Goal: Task Accomplishment & Management: Complete application form

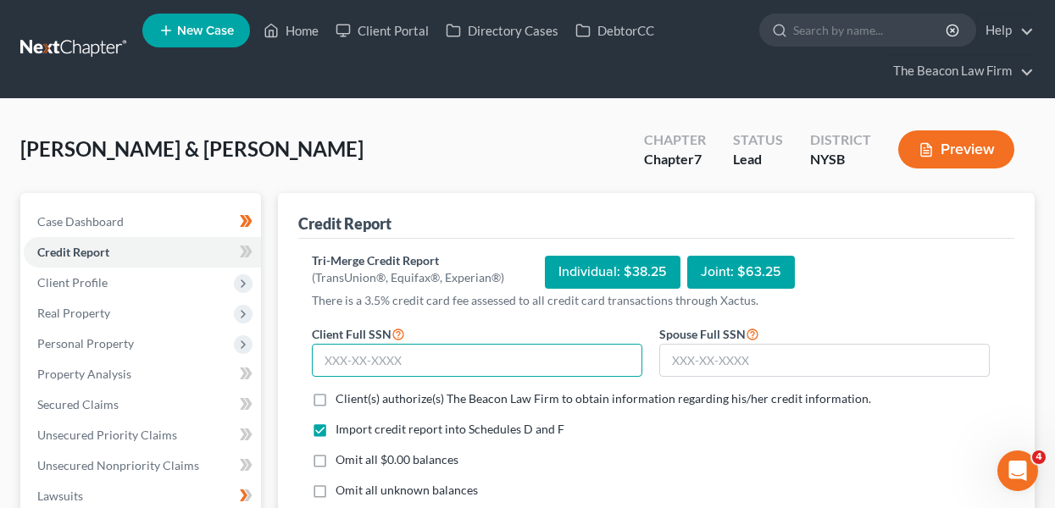
click at [527, 362] on input "text" at bounding box center [477, 361] width 331 height 34
type input "042-84-5603"
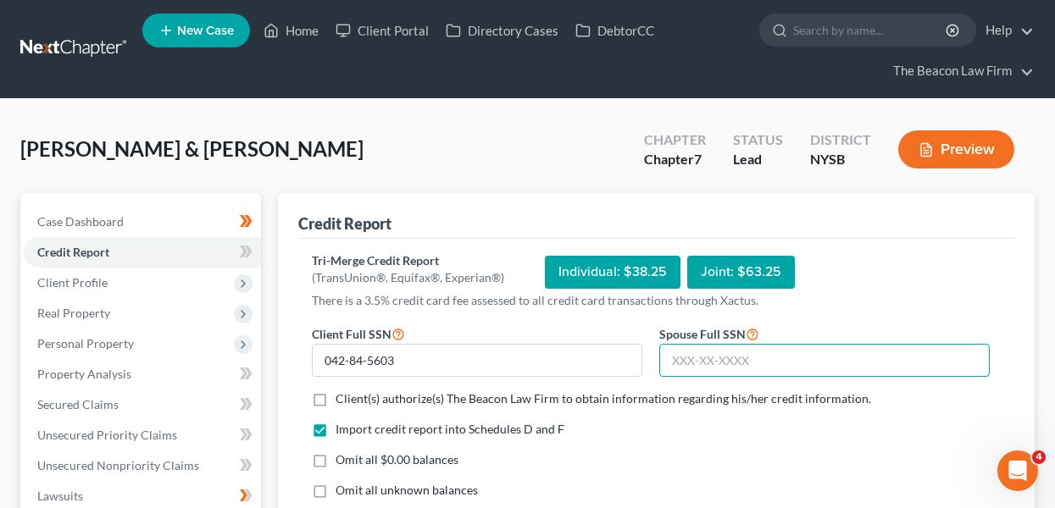
click at [756, 354] on input "text" at bounding box center [824, 361] width 331 height 34
type input "120-66-1494"
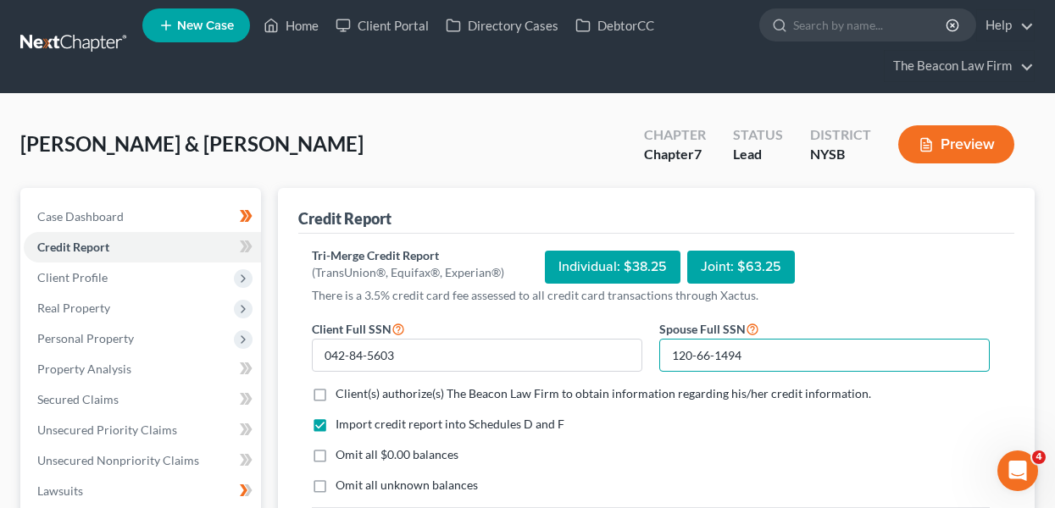
scroll to position [195, 0]
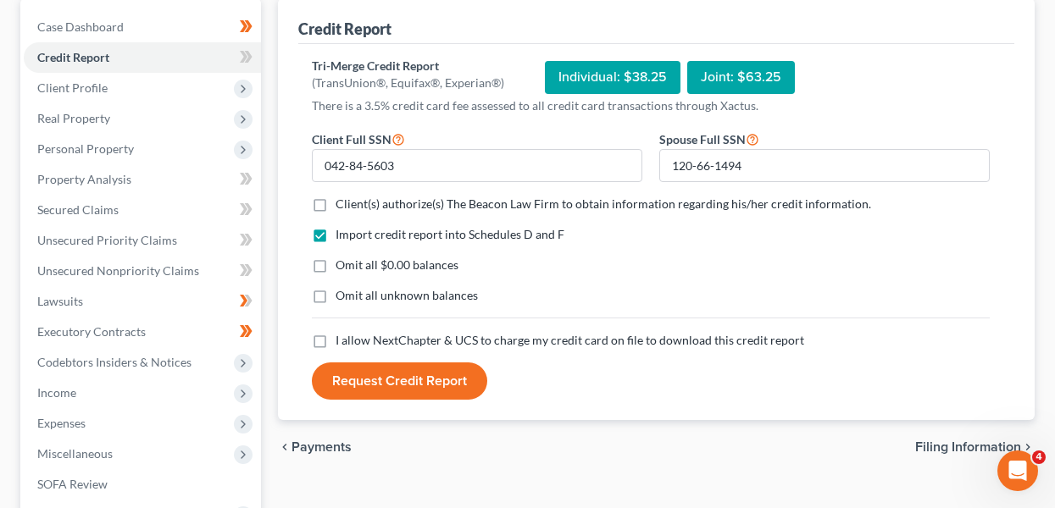
click at [504, 343] on span "I allow NextChapter & UCS to charge my credit card on file to download this cre…" at bounding box center [570, 340] width 469 height 14
click at [353, 343] on input "I allow NextChapter & UCS to charge my credit card on file to download this cre…" at bounding box center [347, 337] width 11 height 11
checkbox input "true"
click at [385, 201] on span "Client(s) authorize(s) The Beacon Law Firm to obtain information regarding his/…" at bounding box center [604, 204] width 536 height 14
click at [353, 201] on input "Client(s) authorize(s) The Beacon Law Firm to obtain information regarding his/…" at bounding box center [347, 201] width 11 height 11
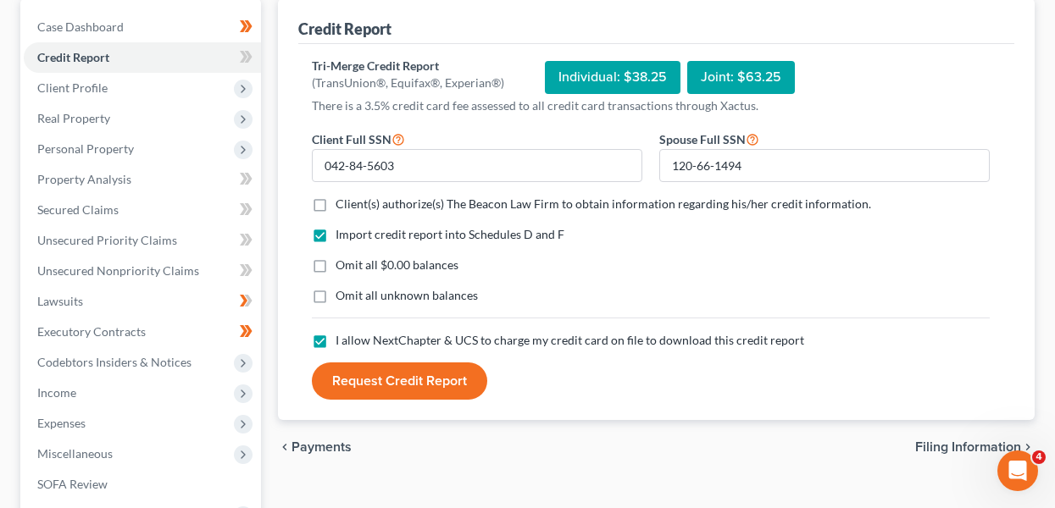
checkbox input "true"
click at [417, 386] on button "Request Credit Report" at bounding box center [399, 381] width 175 height 37
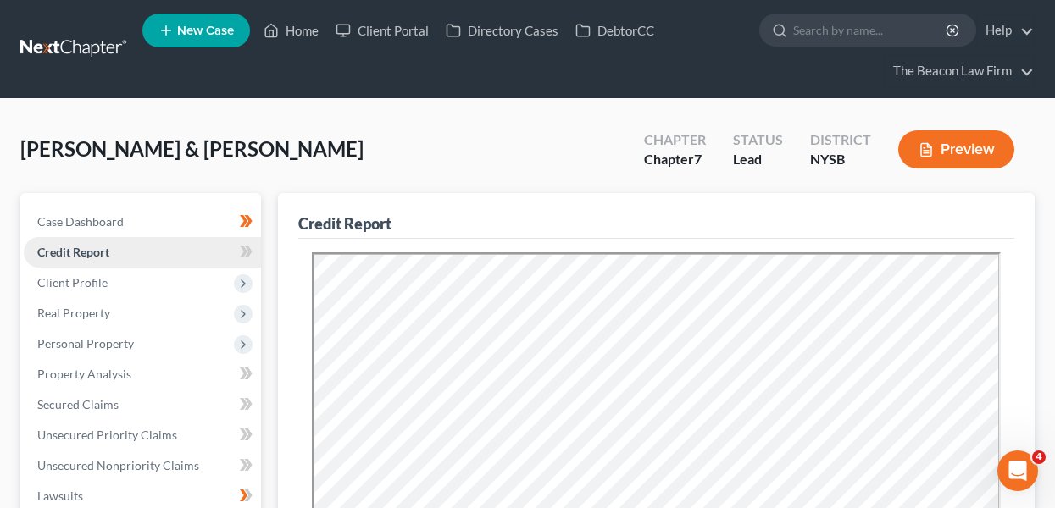
scroll to position [0, 0]
click at [236, 247] on span at bounding box center [246, 254] width 30 height 25
click at [237, 247] on span at bounding box center [246, 254] width 30 height 25
click at [148, 288] on span "Client Profile" at bounding box center [142, 283] width 237 height 31
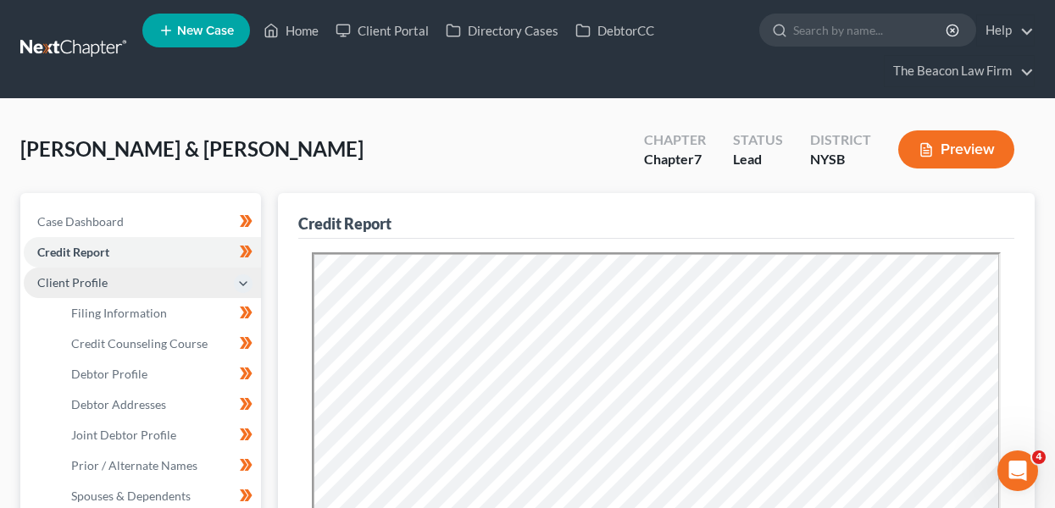
click at [148, 288] on span "Client Profile" at bounding box center [142, 283] width 237 height 31
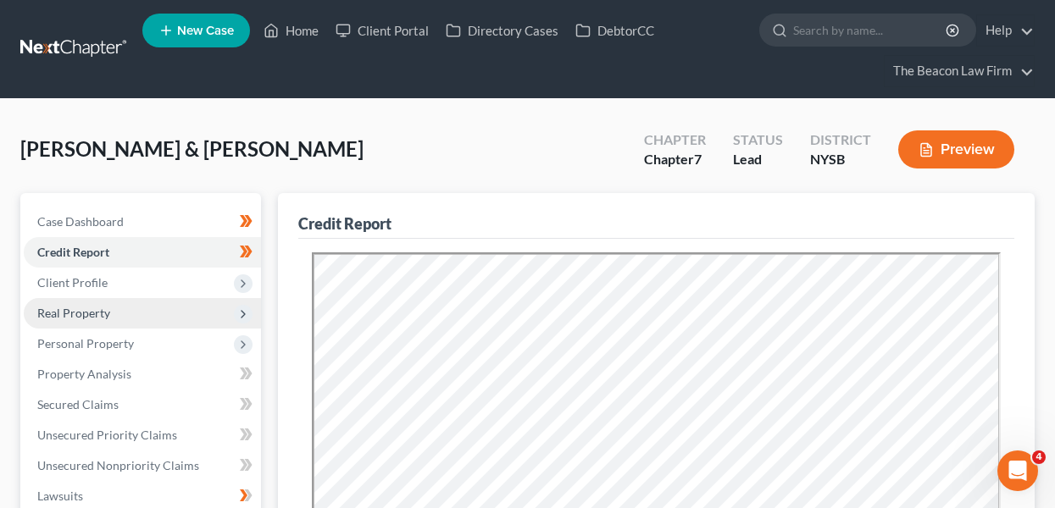
click at [145, 315] on span "Real Property" at bounding box center [142, 313] width 237 height 31
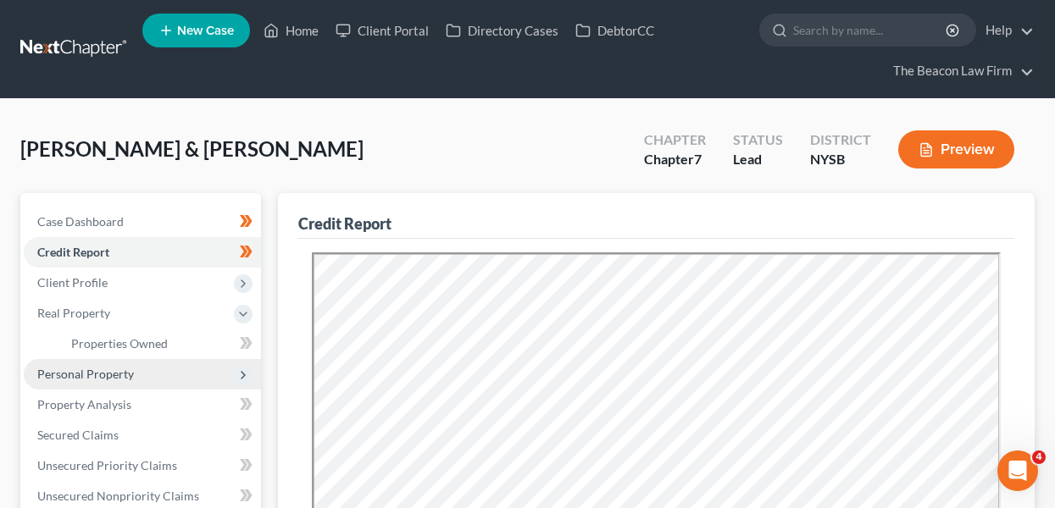
click at [144, 369] on span "Personal Property" at bounding box center [142, 374] width 237 height 31
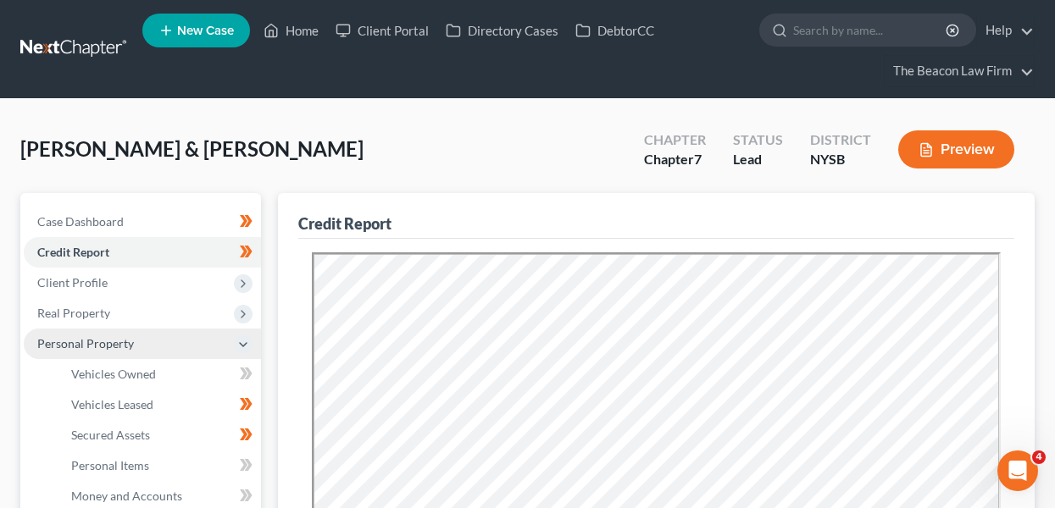
click at [157, 345] on span "Personal Property" at bounding box center [142, 344] width 237 height 31
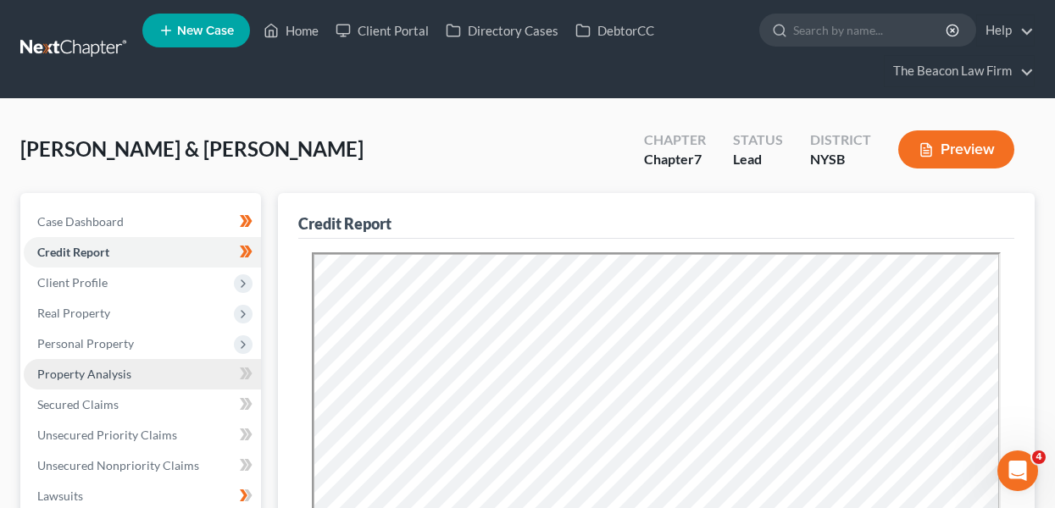
click at [152, 386] on link "Property Analysis" at bounding box center [142, 374] width 237 height 31
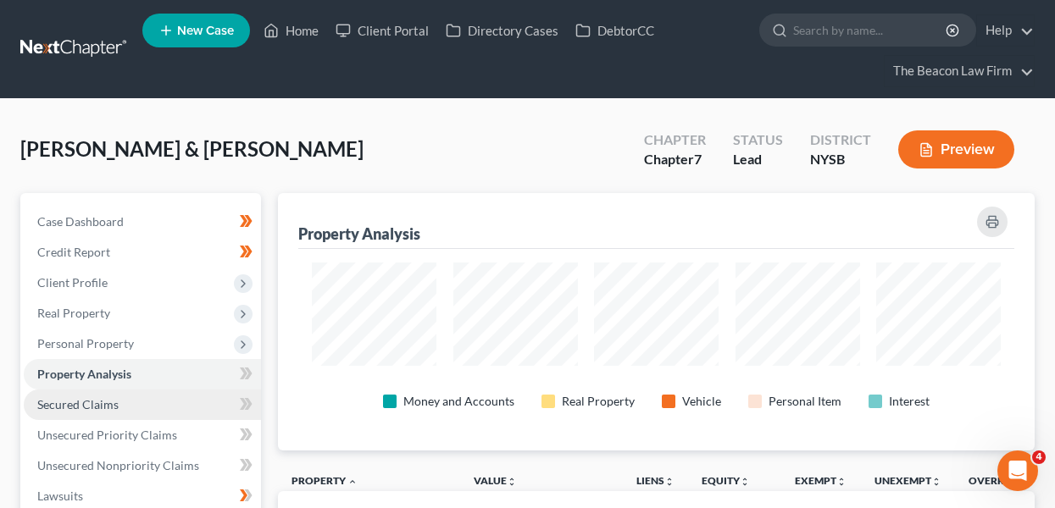
scroll to position [258, 756]
click at [152, 402] on link "Secured Claims" at bounding box center [142, 405] width 237 height 31
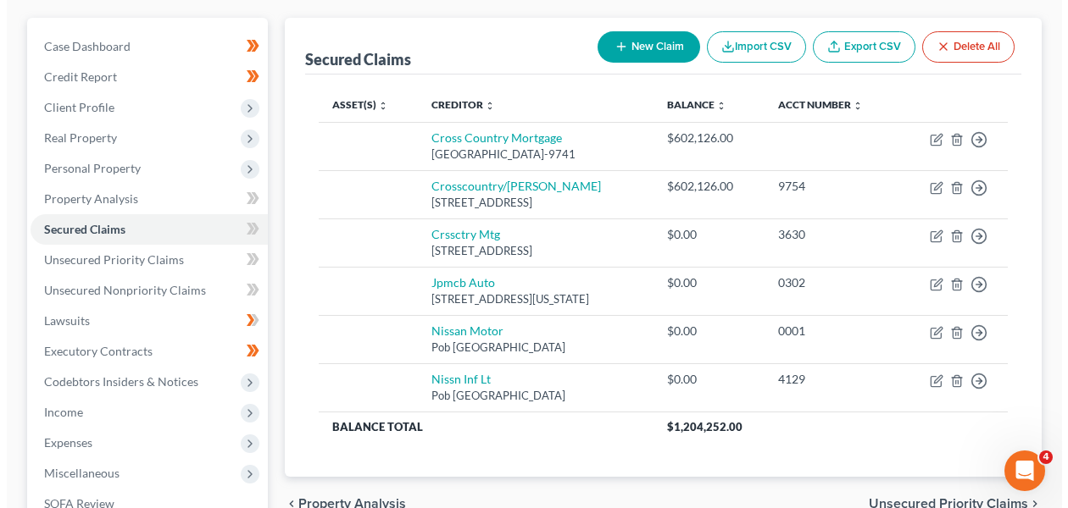
scroll to position [176, 0]
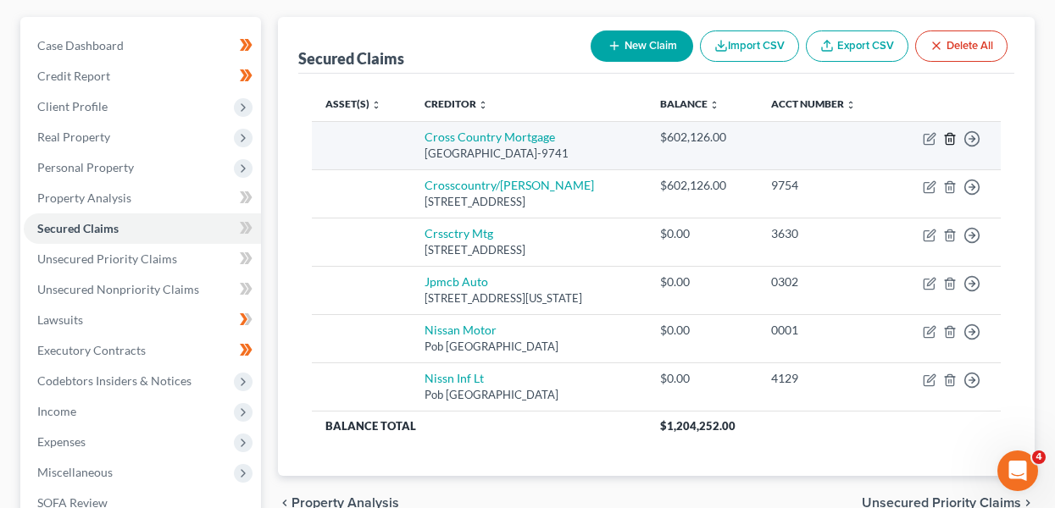
click at [949, 139] on line "button" at bounding box center [949, 139] width 0 height 3
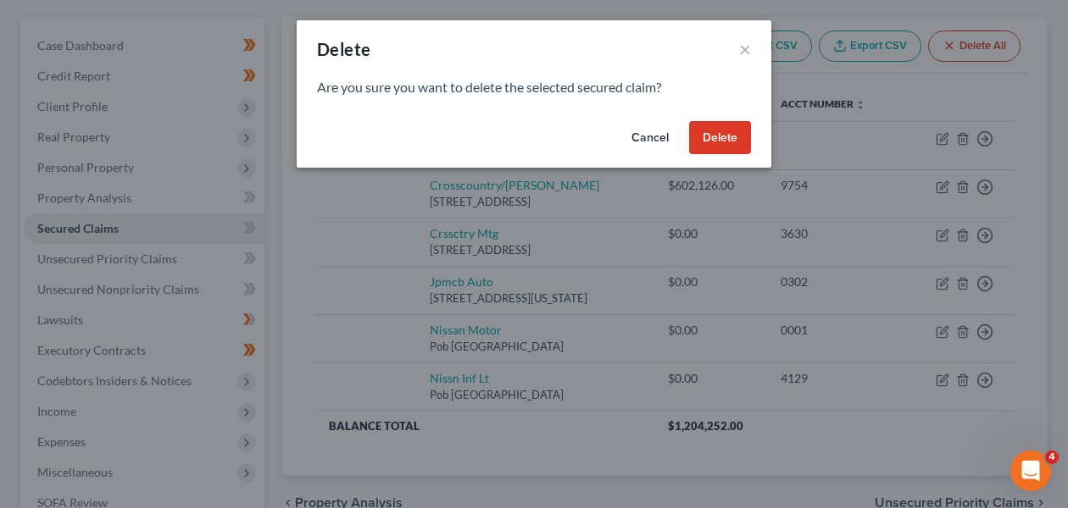
click at [719, 136] on button "Delete" at bounding box center [720, 138] width 62 height 34
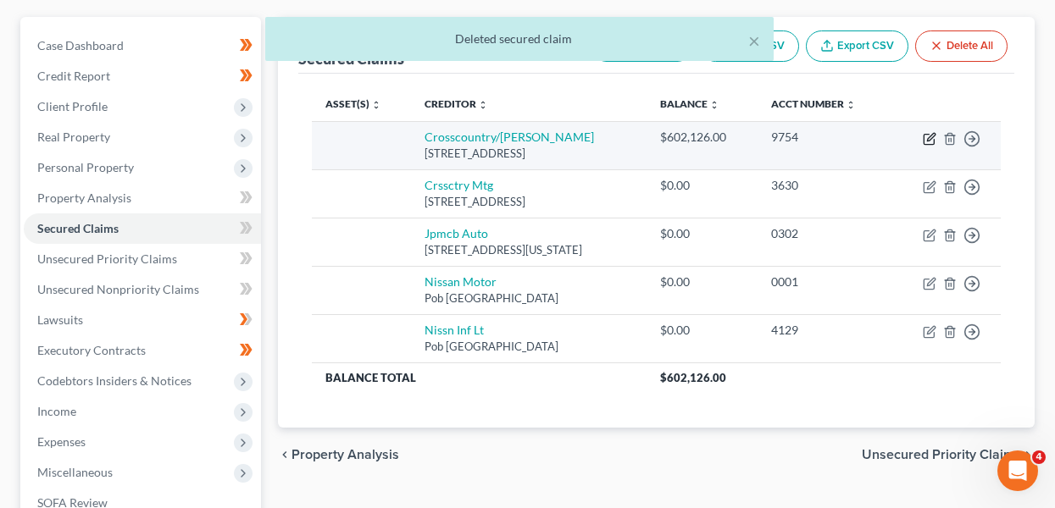
click at [925, 137] on icon "button" at bounding box center [930, 139] width 14 height 14
select select "45"
select select "0"
select select "2"
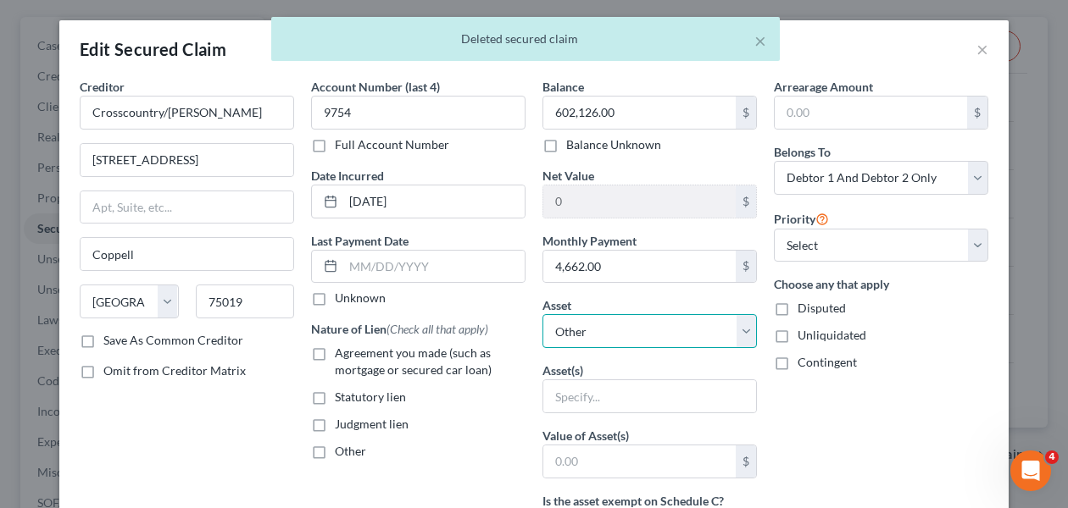
click at [612, 331] on select "Select Other Multiple Assets Chase Bank - Kids (Checking Account) - $0.0 Chase …" at bounding box center [649, 331] width 214 height 34
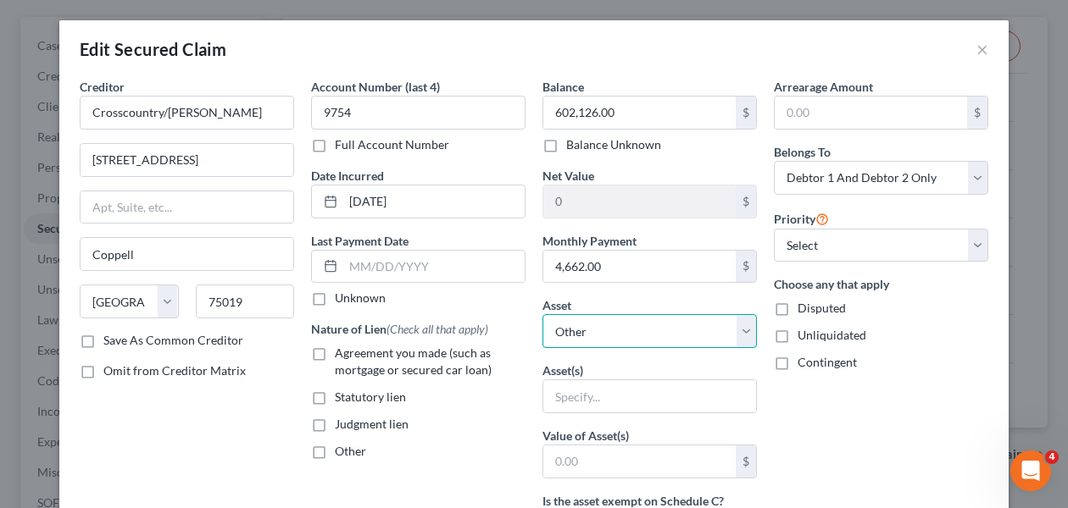
select select "5"
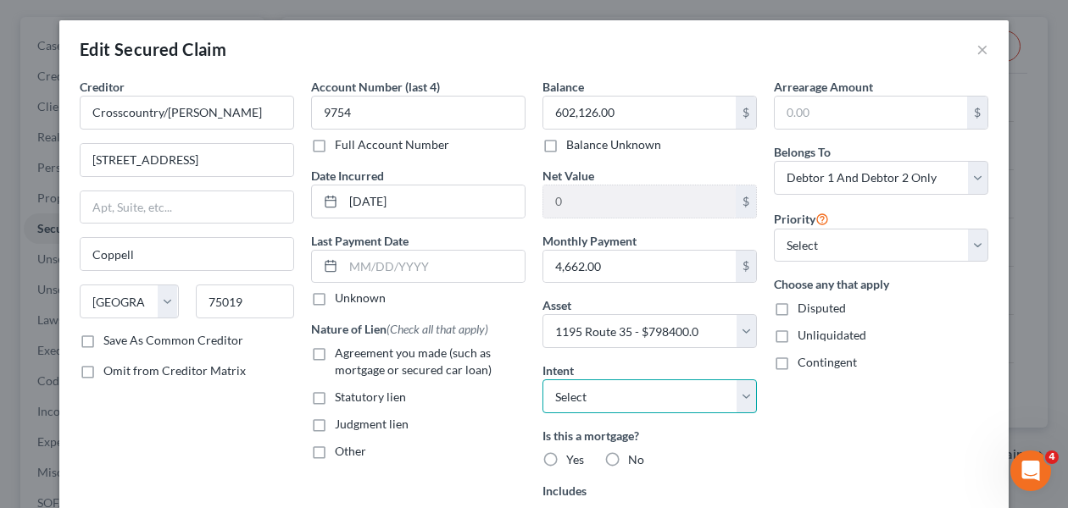
click at [631, 385] on select "Select Surrender Redeem Reaffirm Avoid Other" at bounding box center [649, 397] width 214 height 34
select select "2"
click at [566, 461] on span "Yes" at bounding box center [575, 460] width 18 height 14
click at [573, 461] on input "Yes" at bounding box center [578, 457] width 11 height 11
radio input "true"
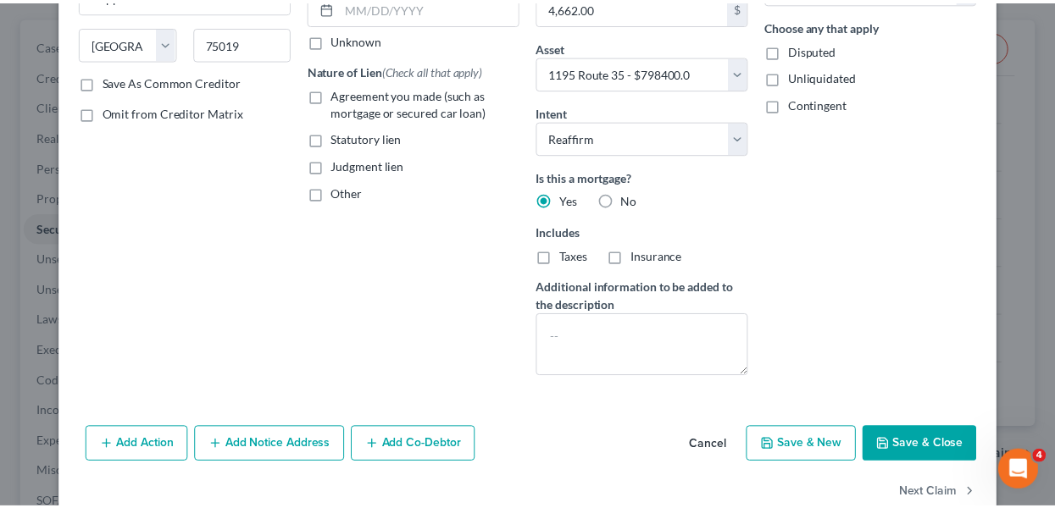
scroll to position [262, 0]
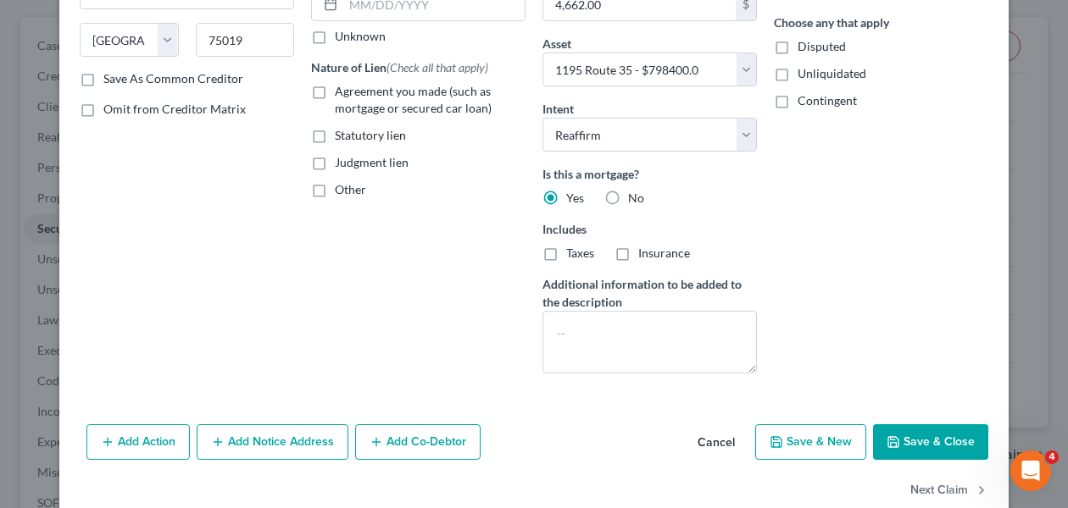
click at [931, 438] on button "Save & Close" at bounding box center [930, 443] width 115 height 36
select select
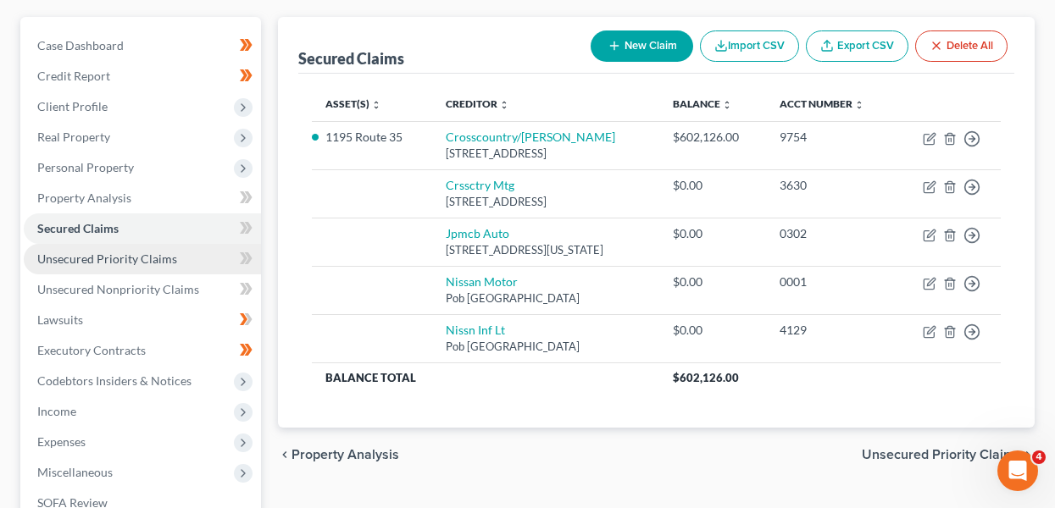
click at [150, 253] on span "Unsecured Priority Claims" at bounding box center [107, 259] width 140 height 14
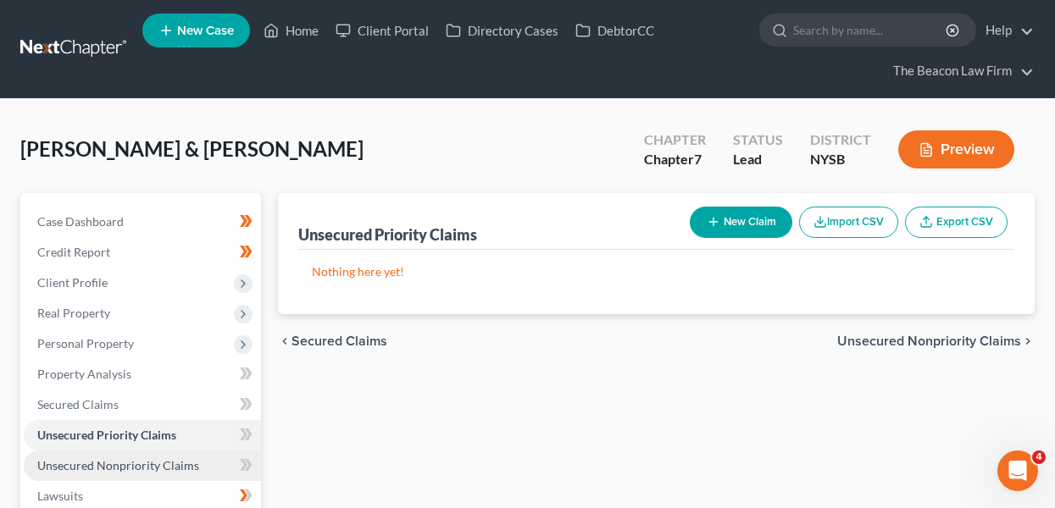
click at [124, 453] on link "Unsecured Nonpriority Claims" at bounding box center [142, 466] width 237 height 31
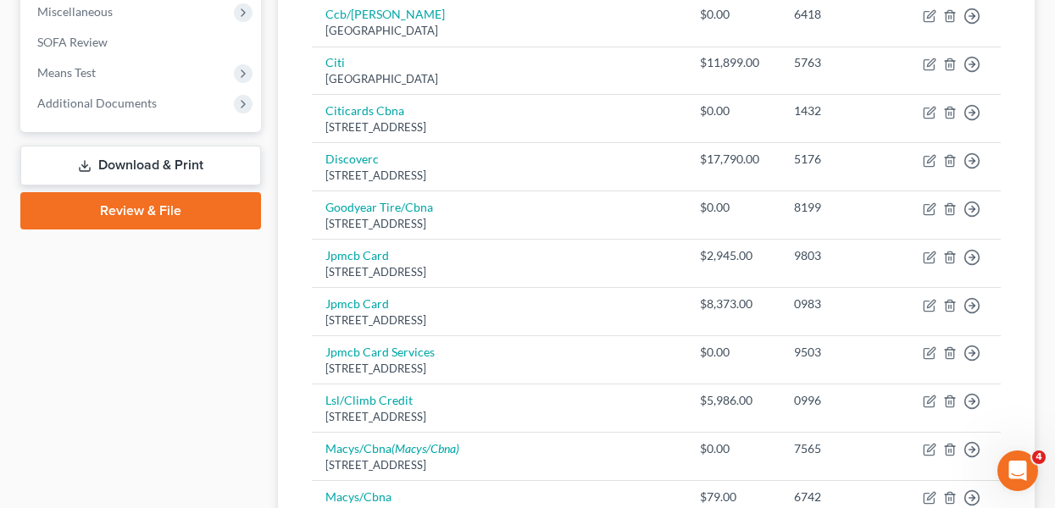
scroll to position [1478, 0]
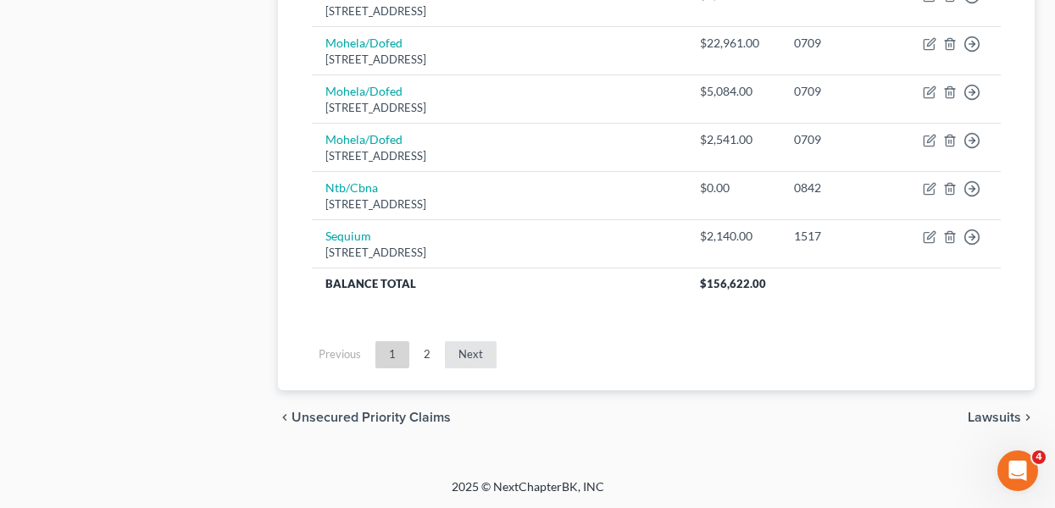
click at [492, 362] on link "Next" at bounding box center [471, 355] width 52 height 27
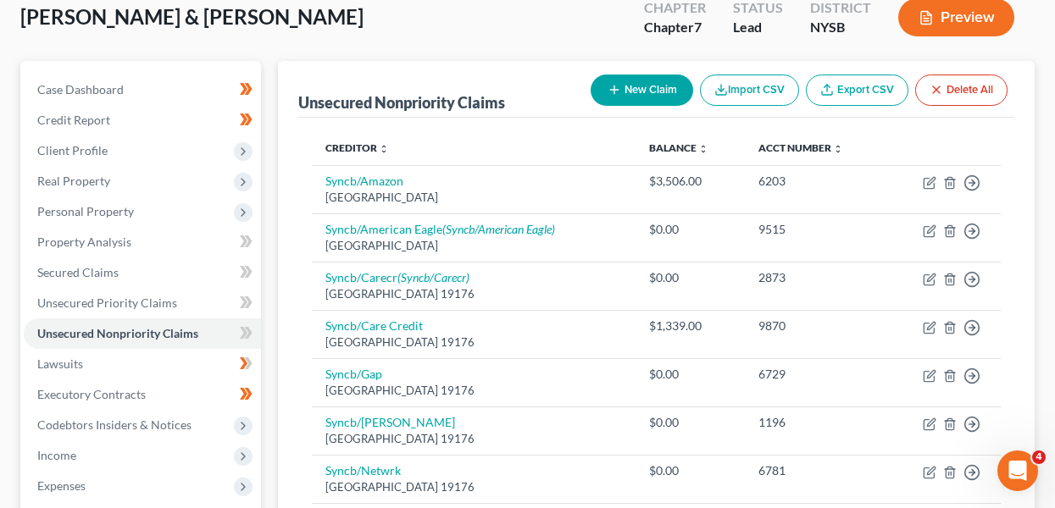
scroll to position [898, 0]
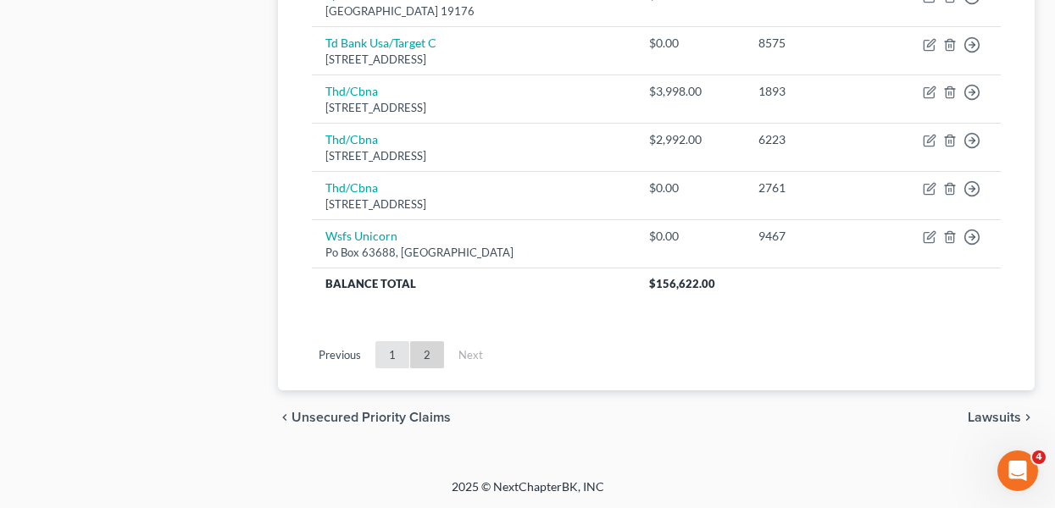
click at [402, 349] on link "1" at bounding box center [392, 355] width 34 height 27
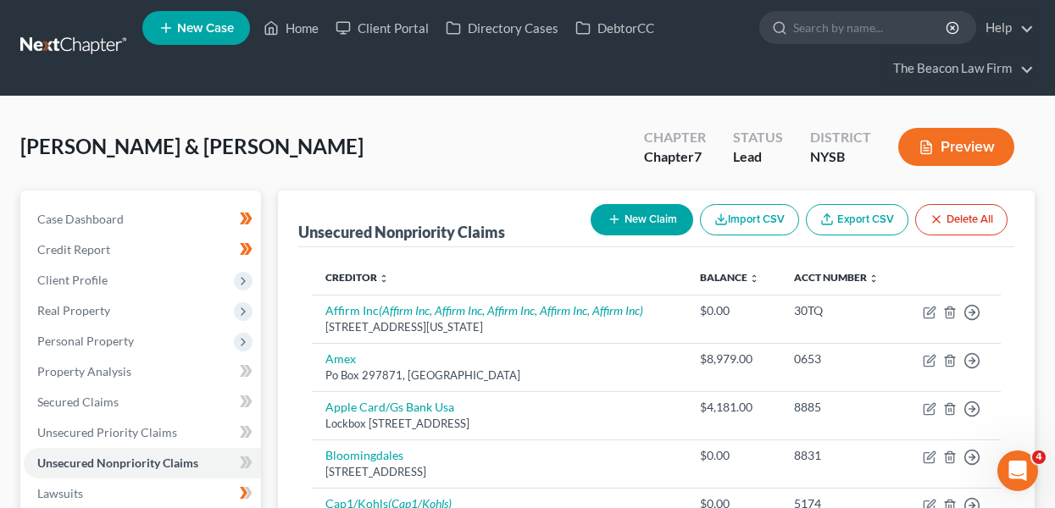
scroll to position [0, 0]
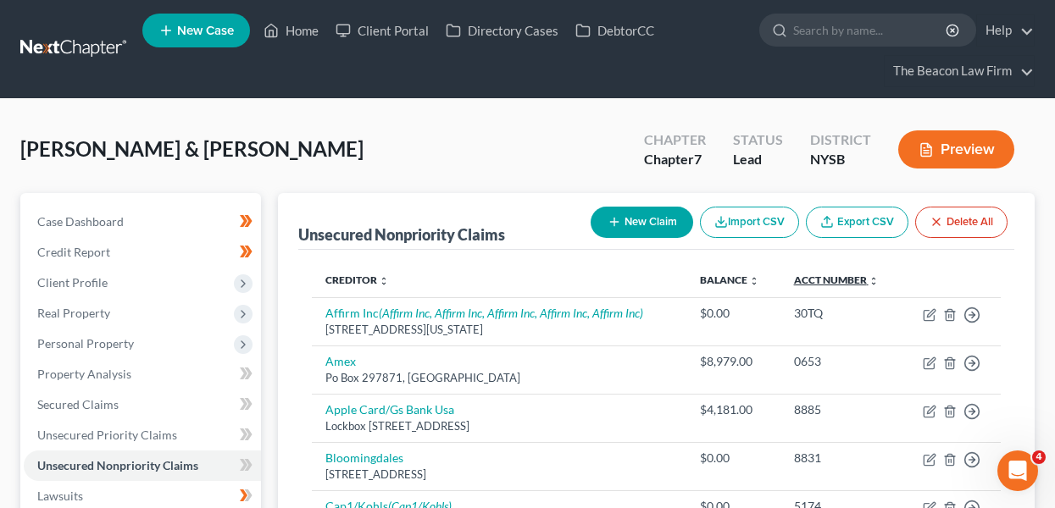
click at [852, 274] on link "Acct Number expand_more expand_less unfold_more" at bounding box center [836, 280] width 85 height 13
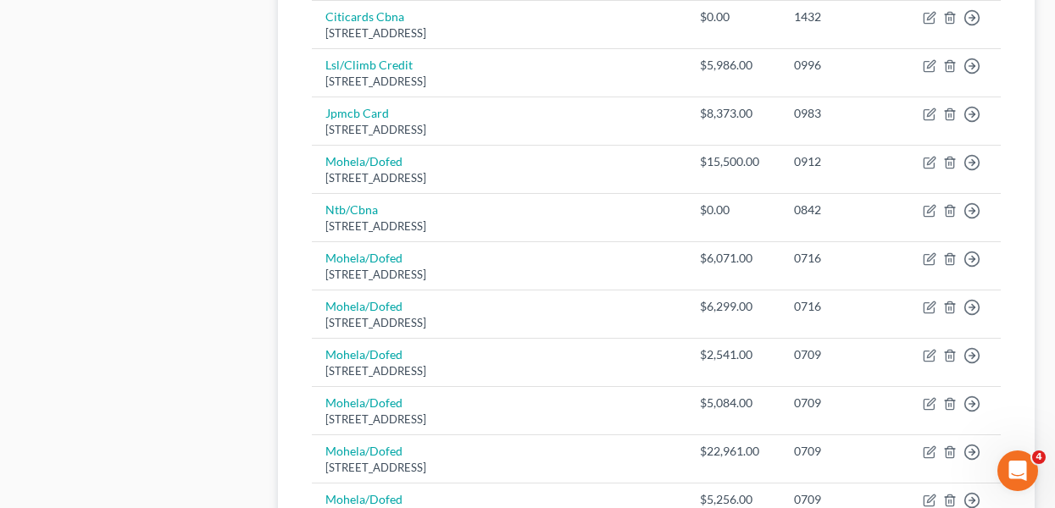
scroll to position [1035, 0]
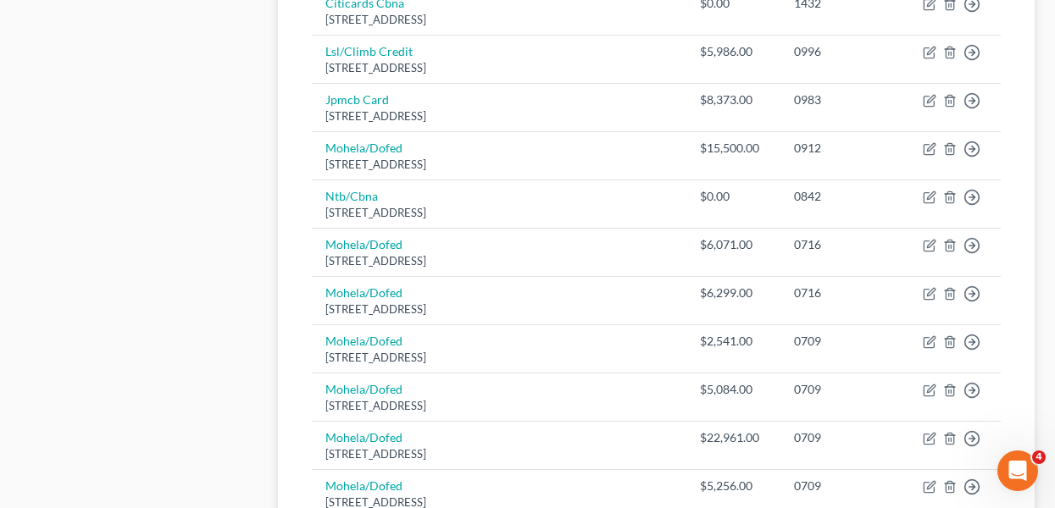
drag, startPoint x: 1054, startPoint y: 307, endPoint x: 1051, endPoint y: 326, distance: 19.8
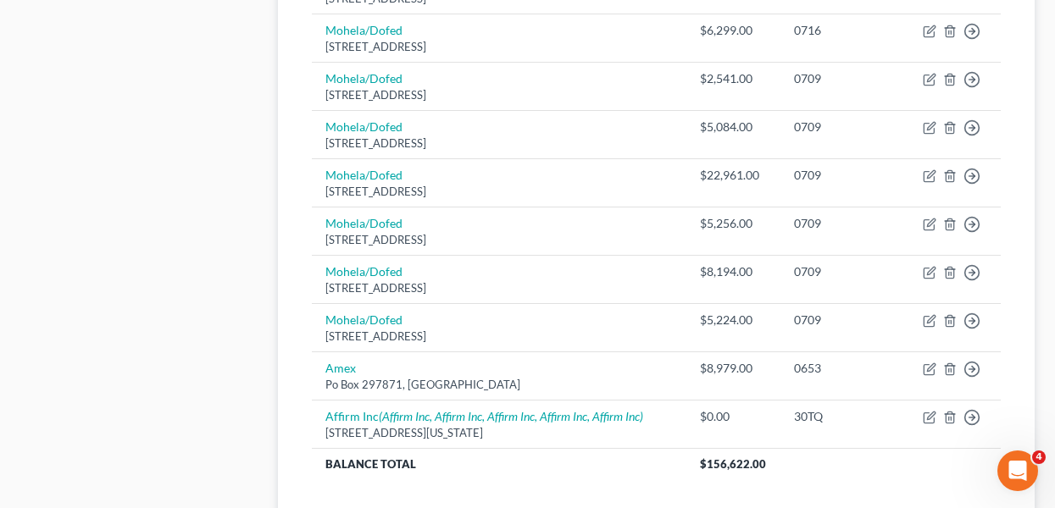
scroll to position [1478, 0]
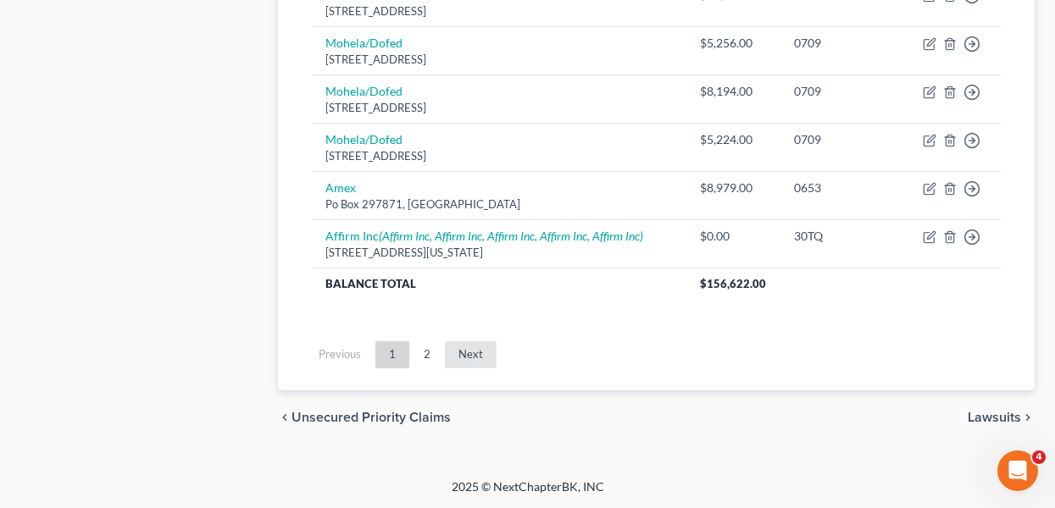
click at [486, 354] on link "Next" at bounding box center [471, 355] width 52 height 27
click at [403, 358] on link "1" at bounding box center [392, 355] width 34 height 27
click at [419, 358] on link "2" at bounding box center [427, 355] width 34 height 27
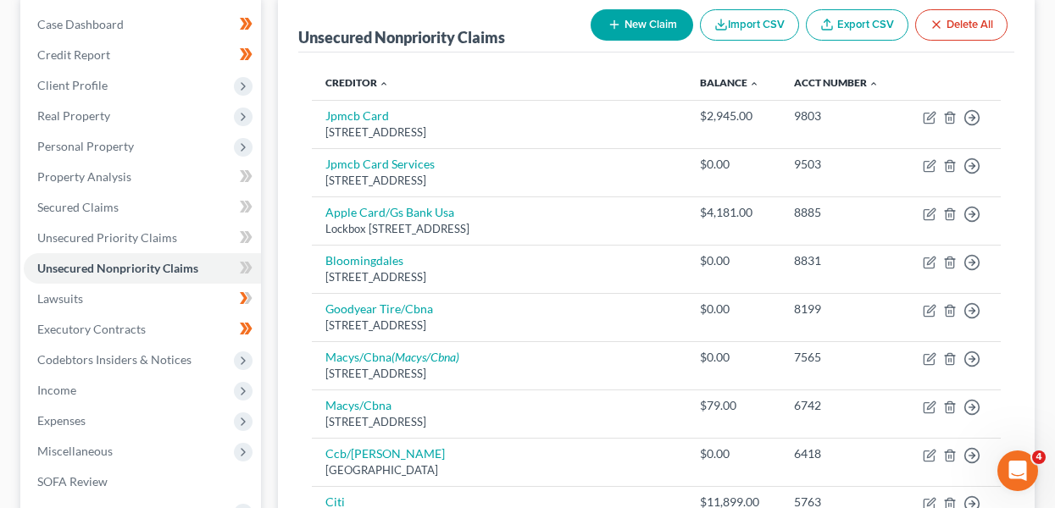
scroll to position [75, 0]
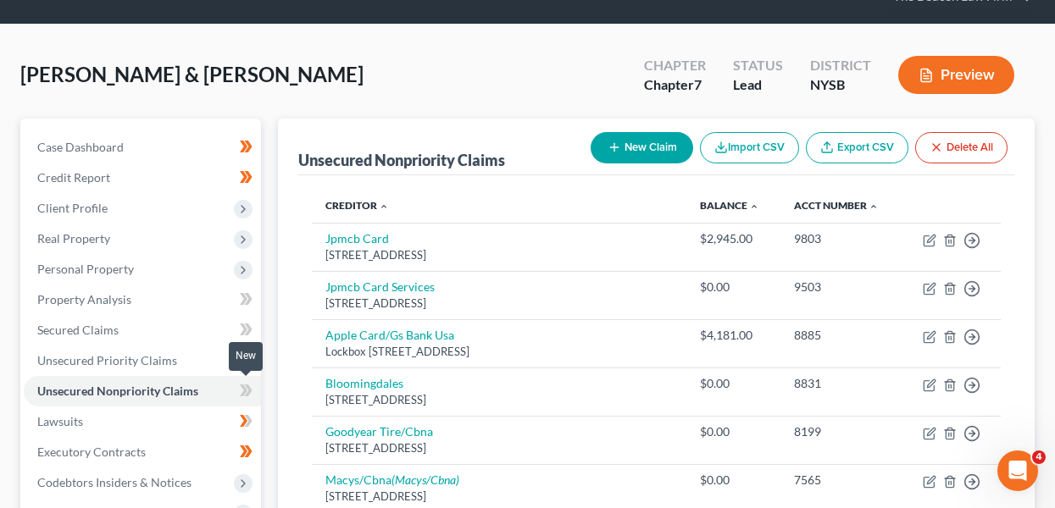
click at [247, 390] on icon at bounding box center [246, 391] width 13 height 21
click at [247, 359] on icon at bounding box center [246, 360] width 13 height 21
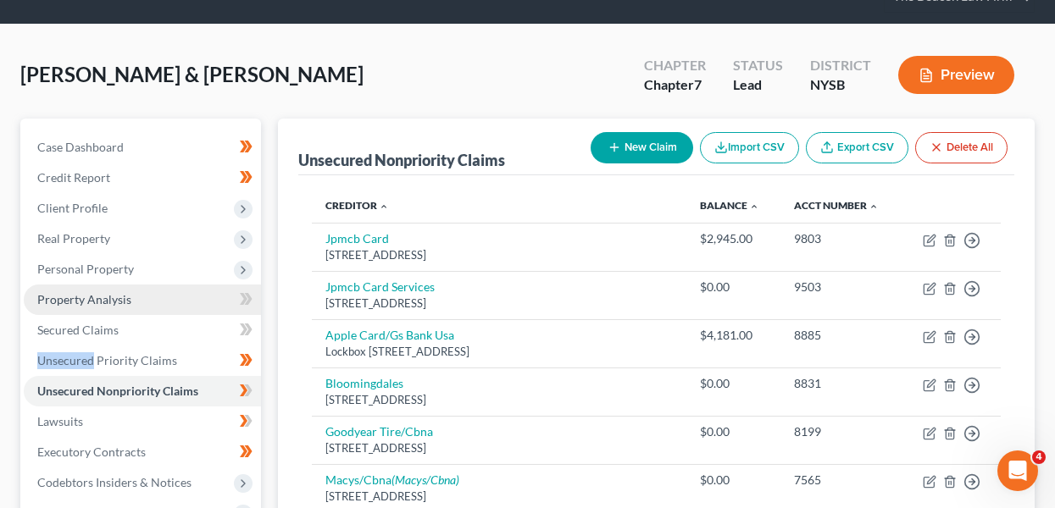
click at [131, 289] on link "Property Analysis" at bounding box center [142, 300] width 237 height 31
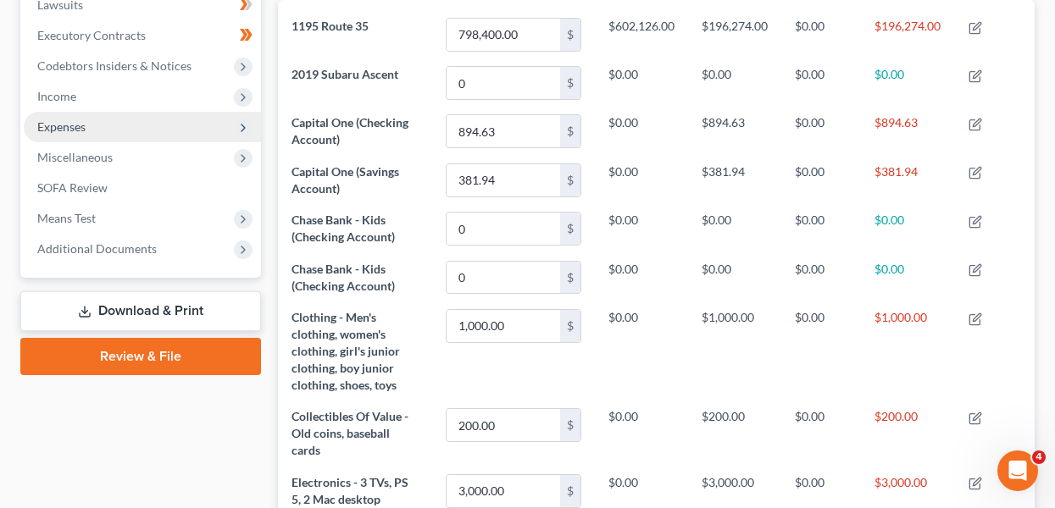
click at [129, 112] on span "Expenses" at bounding box center [142, 127] width 237 height 31
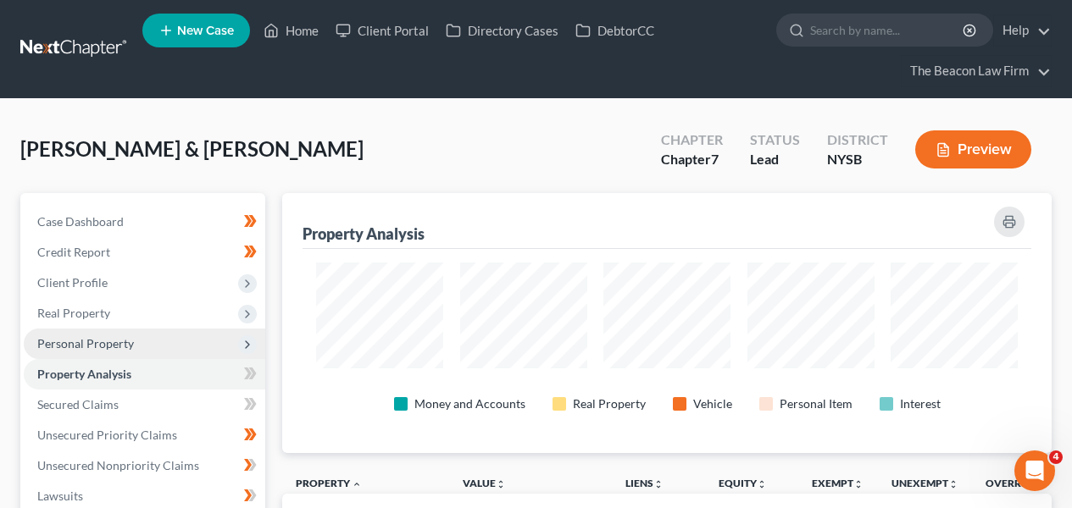
click at [175, 338] on span "Personal Property" at bounding box center [145, 344] width 242 height 31
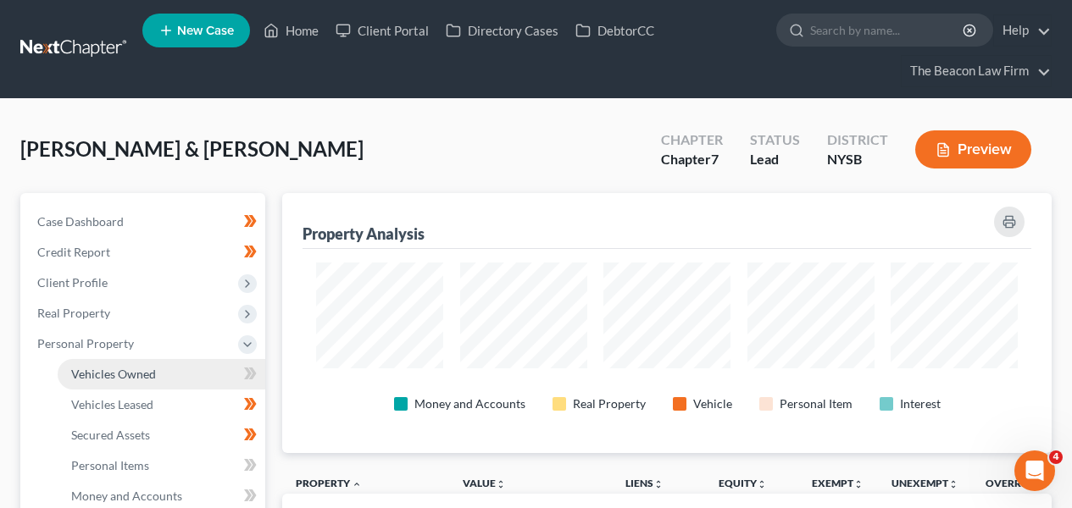
click at [177, 370] on link "Vehicles Owned" at bounding box center [162, 374] width 208 height 31
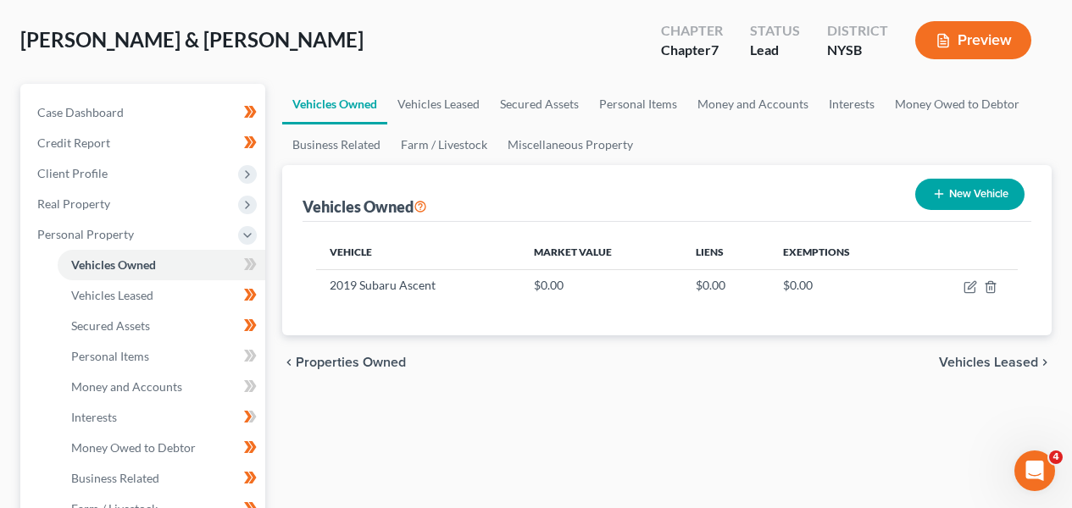
scroll to position [125, 0]
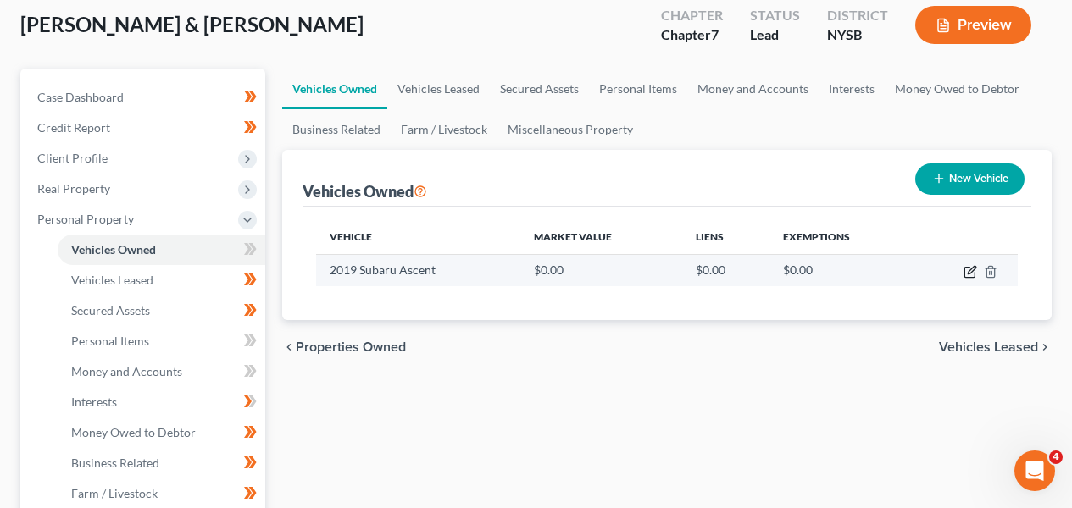
click at [965, 271] on icon "button" at bounding box center [971, 272] width 14 height 14
select select "0"
select select "7"
select select "4"
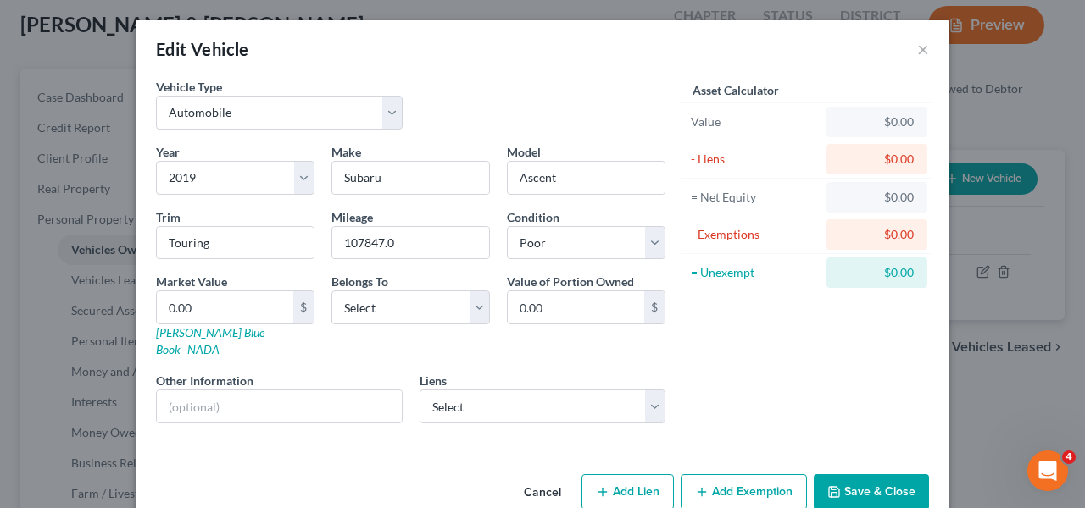
click at [536, 476] on button "Cancel" at bounding box center [542, 493] width 64 height 34
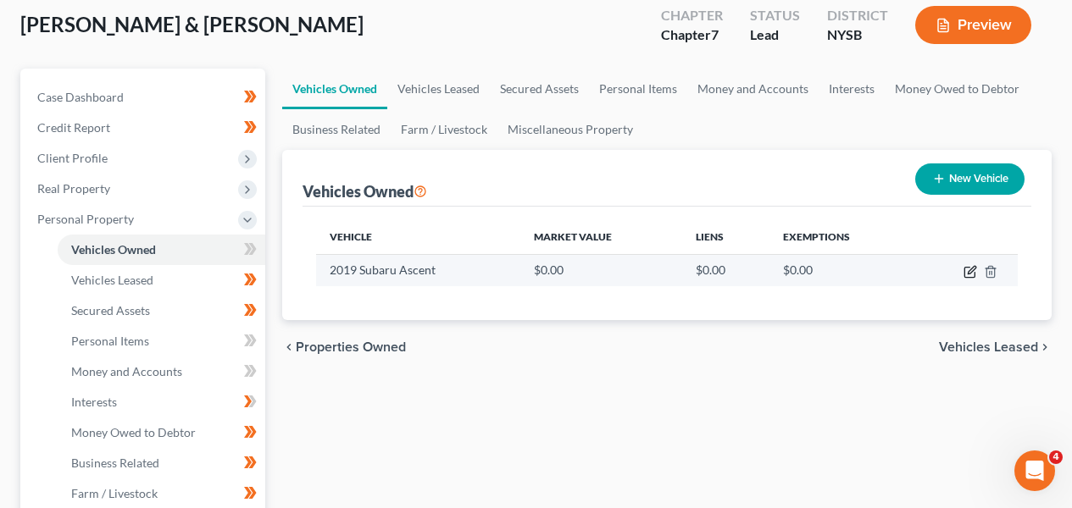
click at [974, 274] on icon "button" at bounding box center [969, 273] width 10 height 10
select select "0"
select select "7"
select select "4"
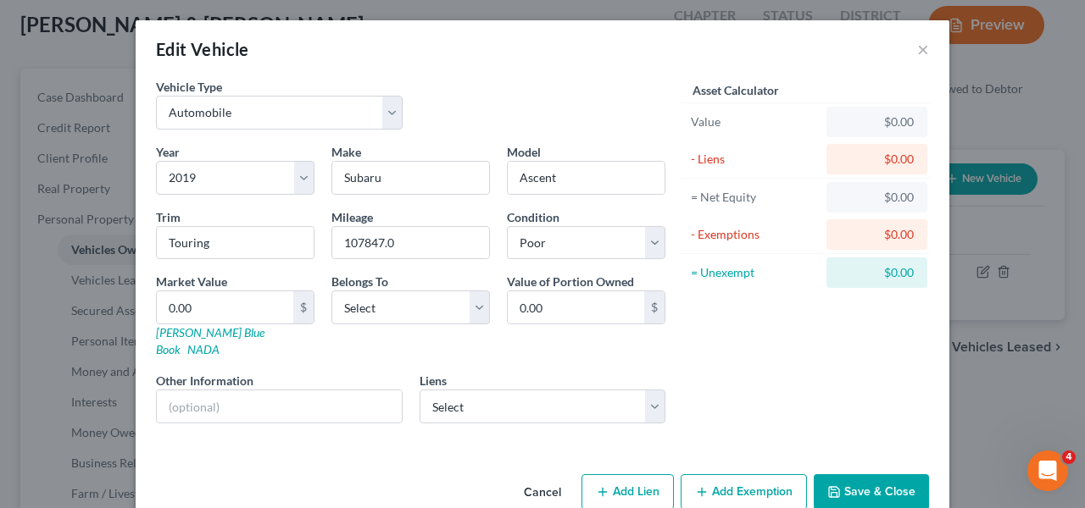
click at [549, 477] on button "Cancel" at bounding box center [542, 493] width 64 height 34
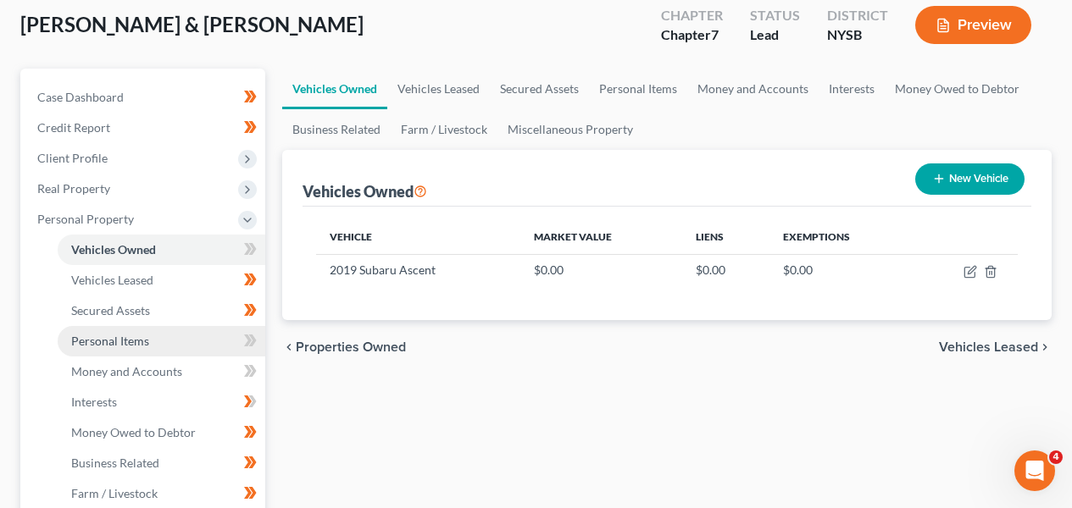
click at [117, 340] on span "Personal Items" at bounding box center [110, 341] width 78 height 14
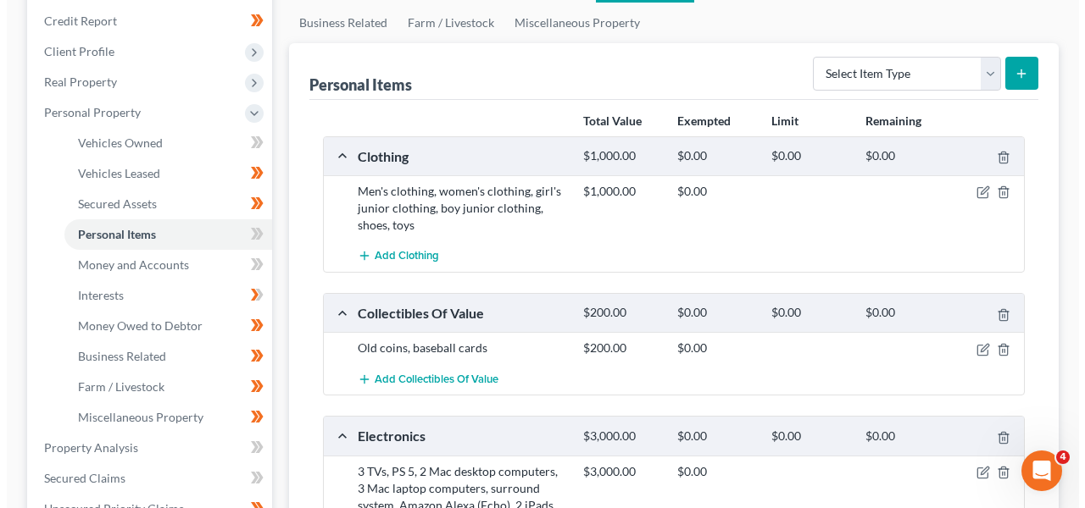
scroll to position [240, 0]
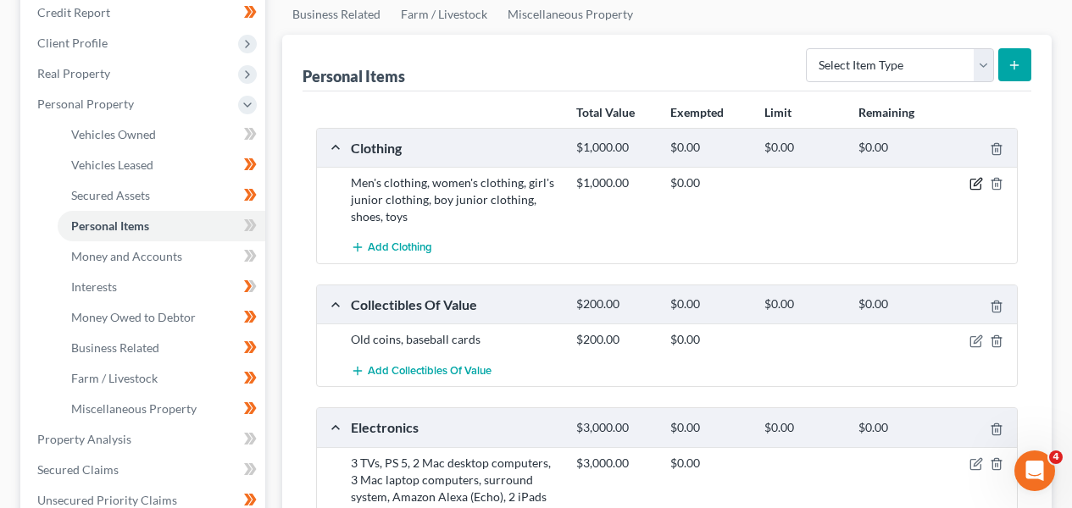
click at [980, 188] on icon "button" at bounding box center [976, 184] width 14 height 14
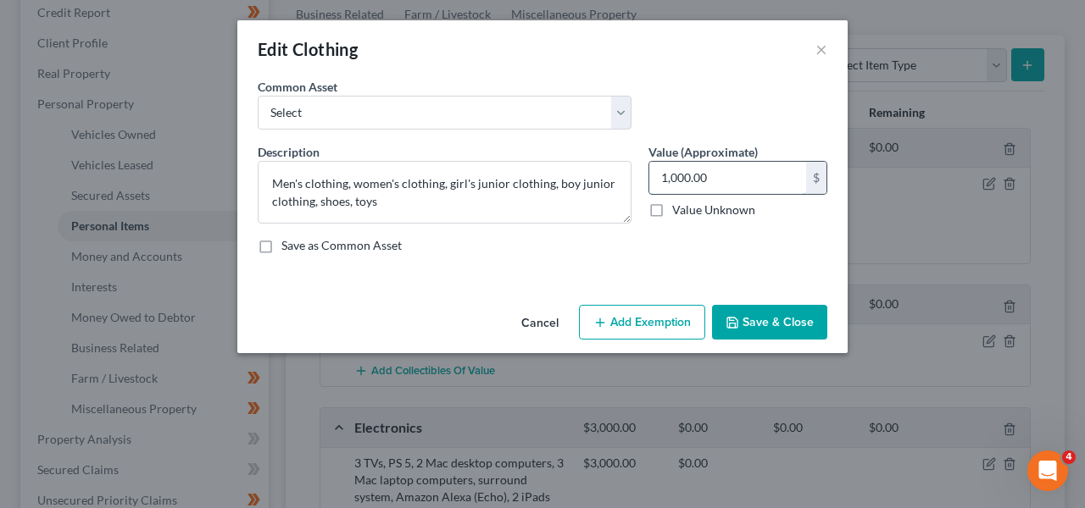
click at [737, 186] on input "1,000.00" at bounding box center [727, 178] width 157 height 32
type input "200"
click at [650, 334] on button "Add Exemption" at bounding box center [642, 323] width 126 height 36
select select "2"
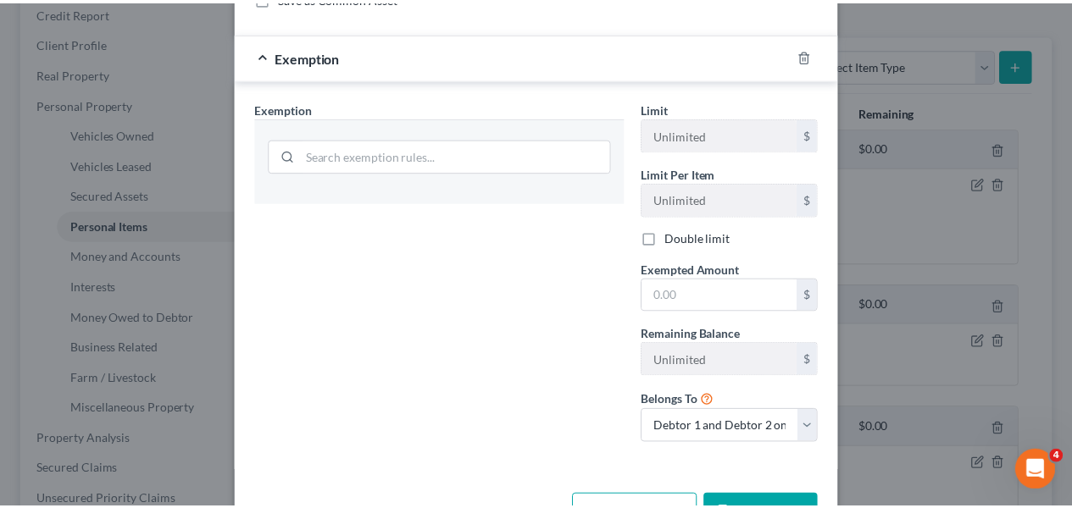
scroll to position [289, 0]
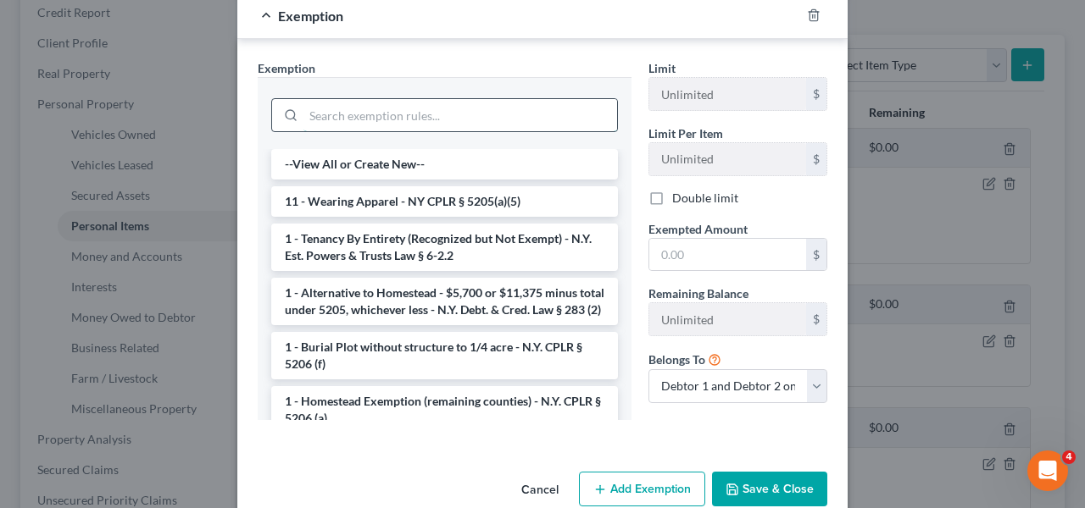
click at [481, 118] on input "search" at bounding box center [460, 115] width 314 height 32
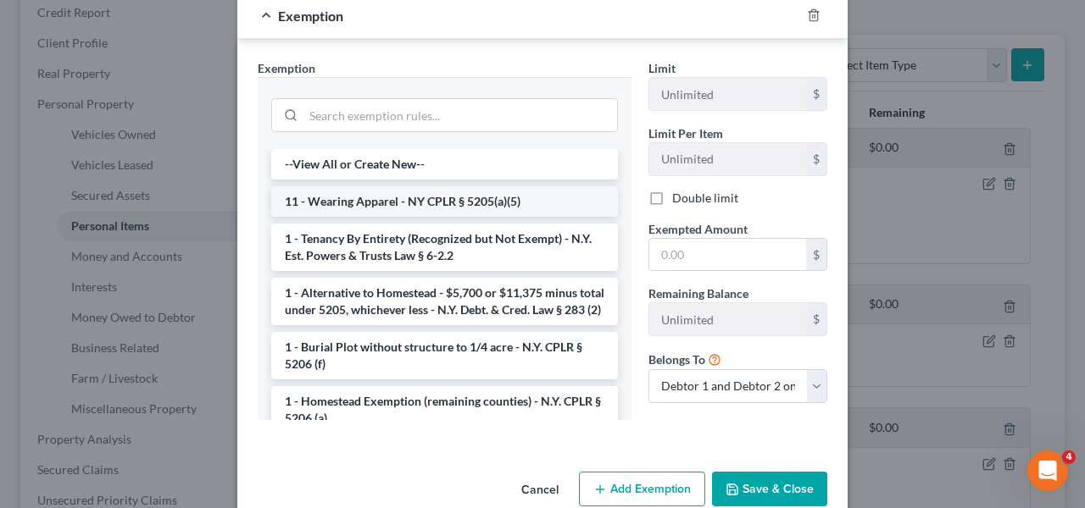
click at [475, 203] on li "11 - Wearing Apparel - NY CPLR § 5205(a)(5)" at bounding box center [444, 201] width 347 height 31
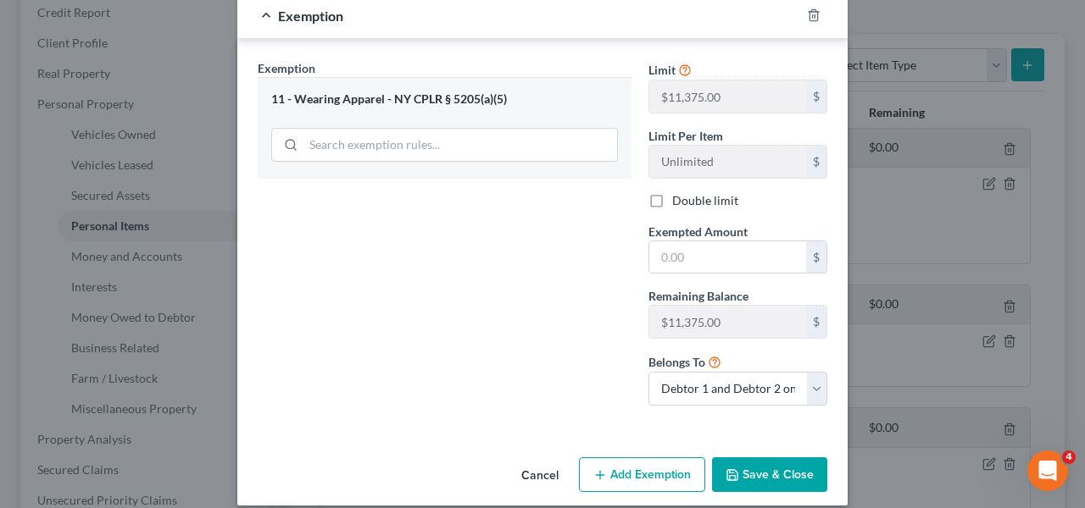
click at [736, 278] on div "Limit $11,375.00 $ Limit Per Item Unlimited $ Double limit Exempted Amount * $ …" at bounding box center [738, 239] width 196 height 360
click at [736, 270] on input "text" at bounding box center [727, 258] width 157 height 32
type input "200"
click at [753, 471] on button "Save & Close" at bounding box center [769, 476] width 115 height 36
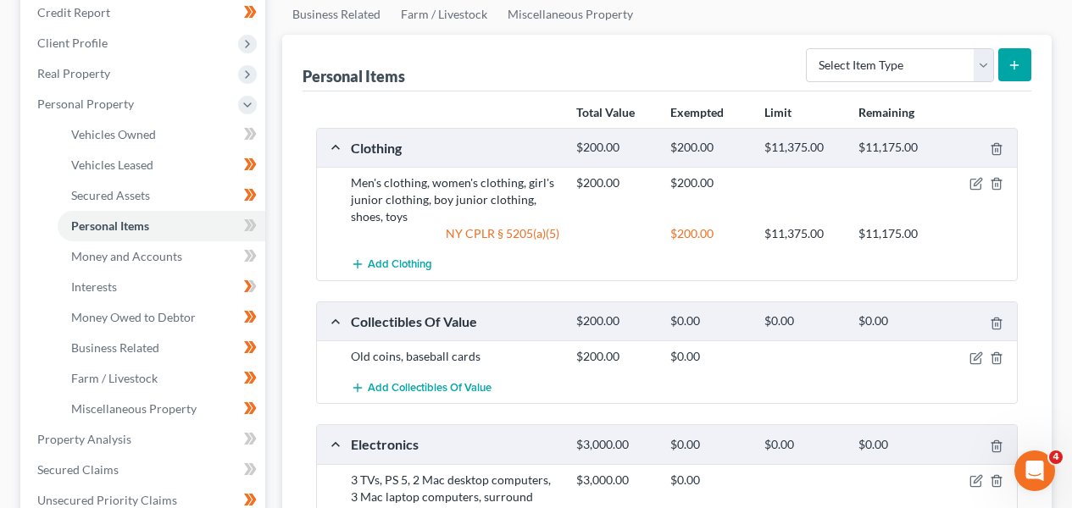
drag, startPoint x: 1068, startPoint y: 234, endPoint x: 1066, endPoint y: 255, distance: 21.3
click at [1066, 255] on div "[PERSON_NAME] & [PERSON_NAME] Upgraded Chapter Chapter 7 Status Lead District N…" at bounding box center [536, 510] width 1072 height 1303
click at [979, 353] on icon "button" at bounding box center [978, 357] width 8 height 8
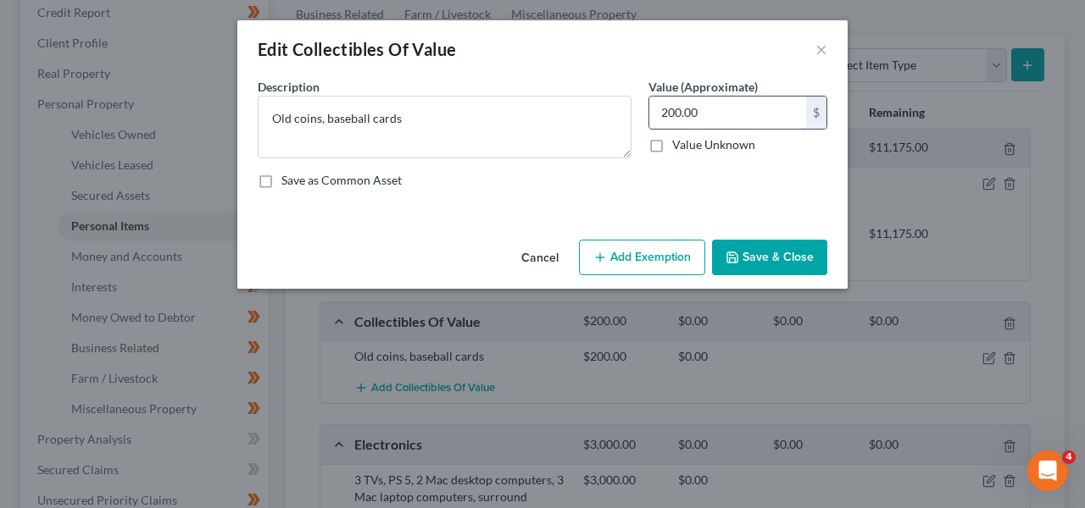
click at [695, 122] on input "200.00" at bounding box center [727, 113] width 157 height 32
type input "50"
click at [770, 262] on button "Save & Close" at bounding box center [769, 258] width 115 height 36
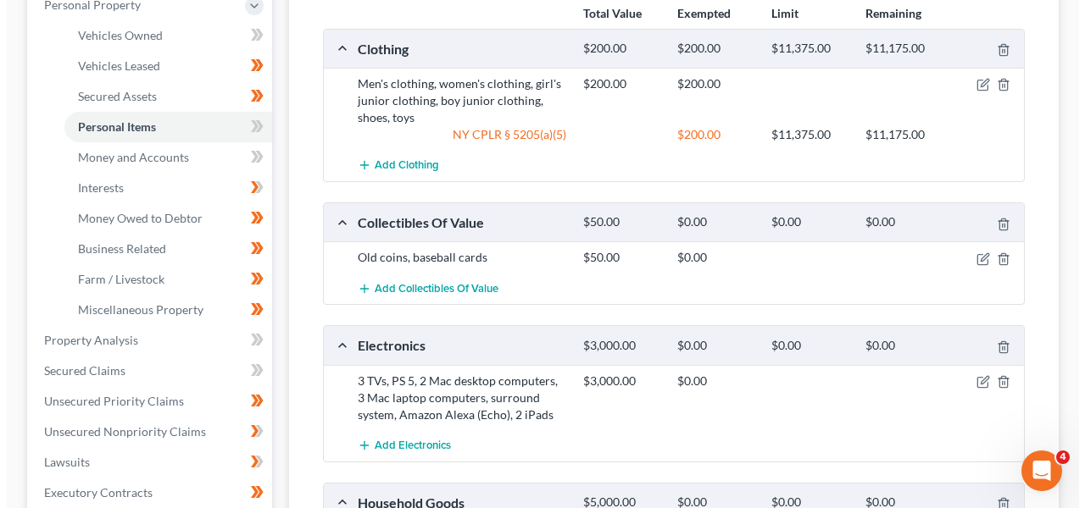
scroll to position [456, 0]
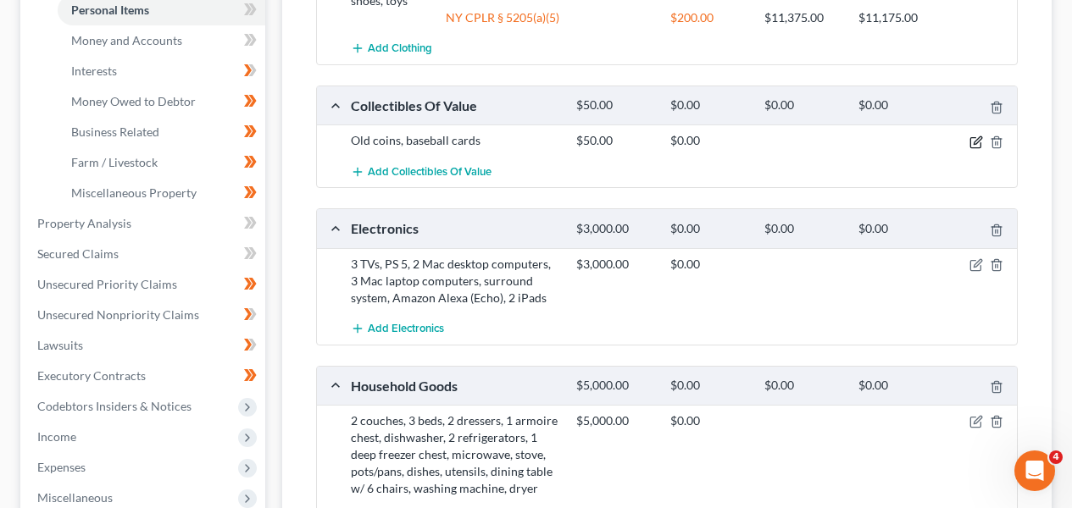
click at [975, 138] on icon "button" at bounding box center [976, 143] width 14 height 14
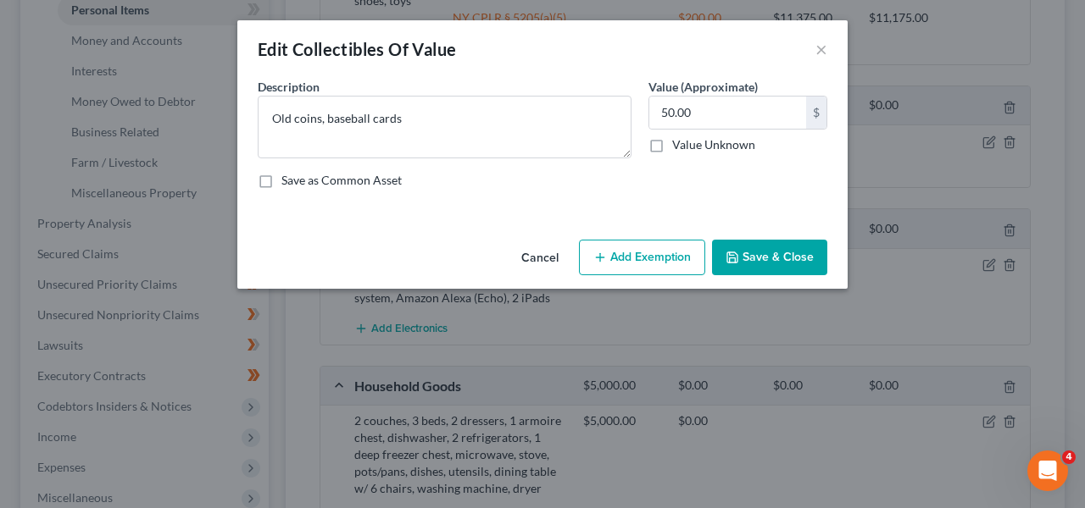
click at [657, 264] on button "Add Exemption" at bounding box center [642, 258] width 126 height 36
select select "2"
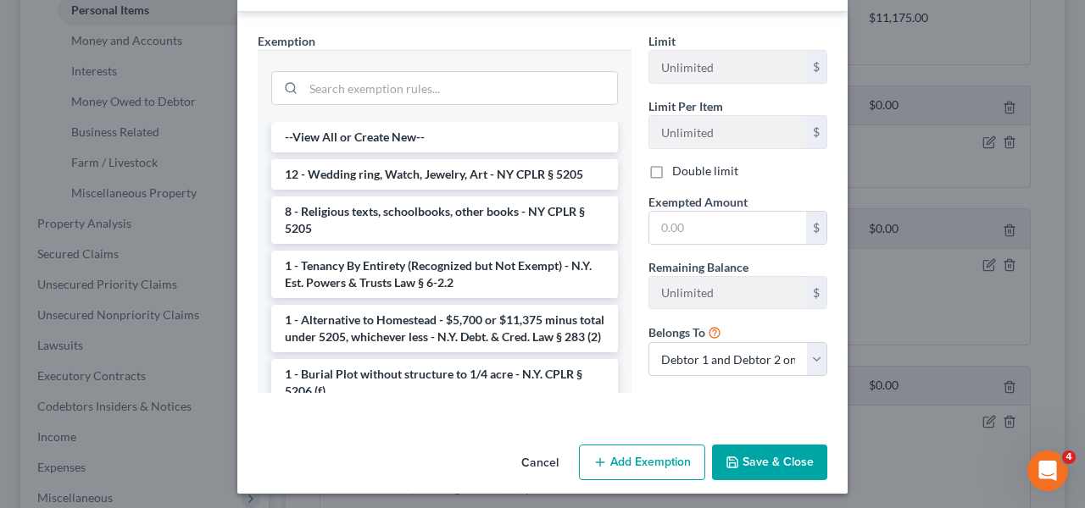
scroll to position [256, 0]
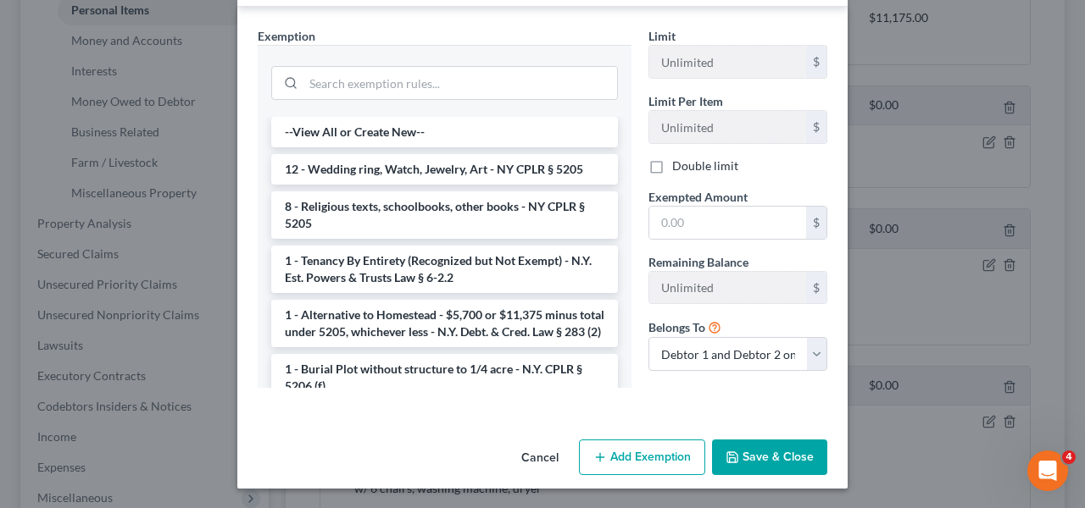
click at [534, 455] on button "Cancel" at bounding box center [540, 459] width 64 height 34
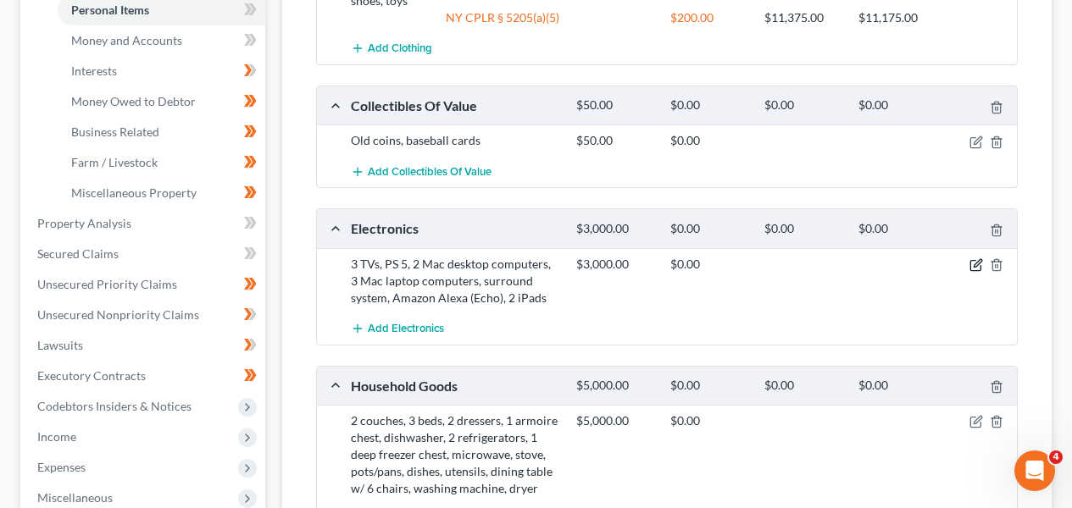
click at [975, 264] on icon "button" at bounding box center [978, 263] width 8 height 8
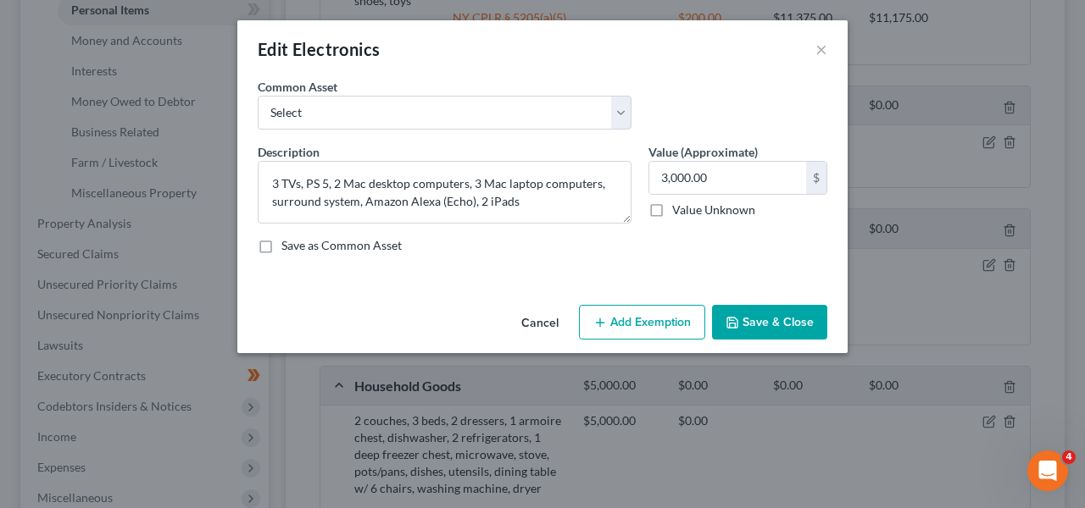
click at [641, 314] on button "Add Exemption" at bounding box center [642, 323] width 126 height 36
select select "2"
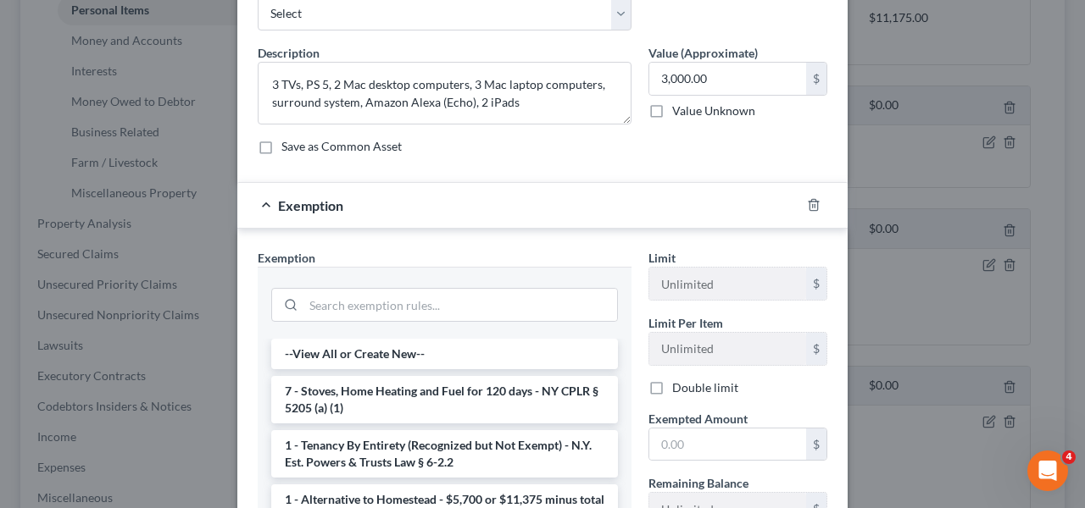
scroll to position [85, 0]
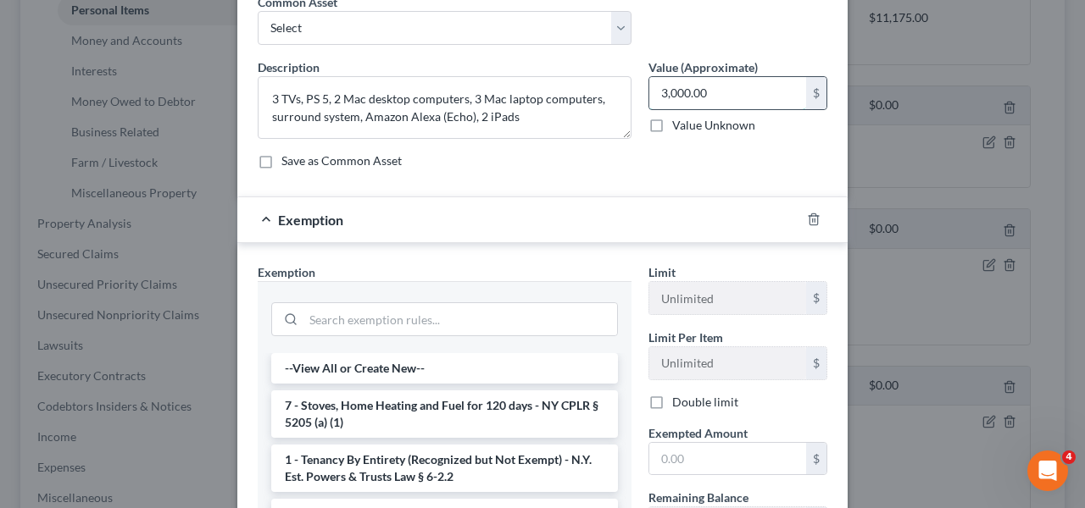
click at [702, 88] on input "3,000.00" at bounding box center [727, 93] width 157 height 32
click at [686, 88] on input "500" at bounding box center [727, 93] width 157 height 32
type input "600"
click at [436, 311] on input "search" at bounding box center [460, 319] width 314 height 32
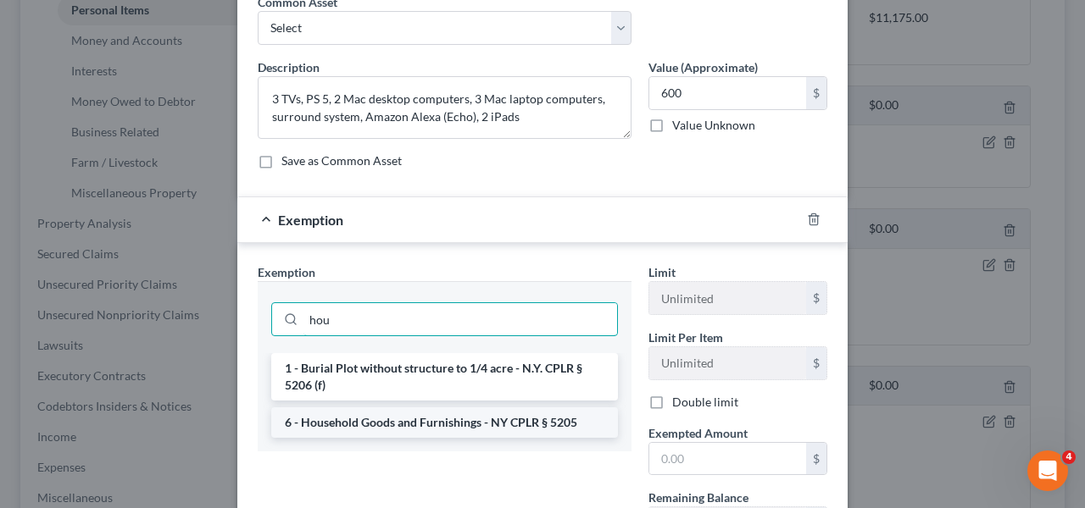
type input "hou"
click at [594, 423] on li "6 - Household Goods and Furnishings - NY CPLR § 5205" at bounding box center [444, 423] width 347 height 31
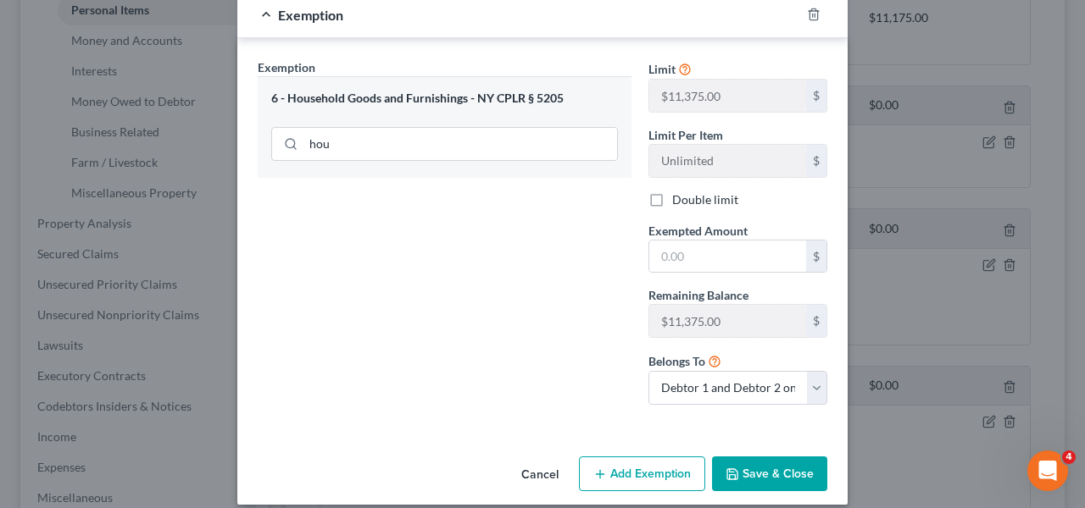
scroll to position [293, 0]
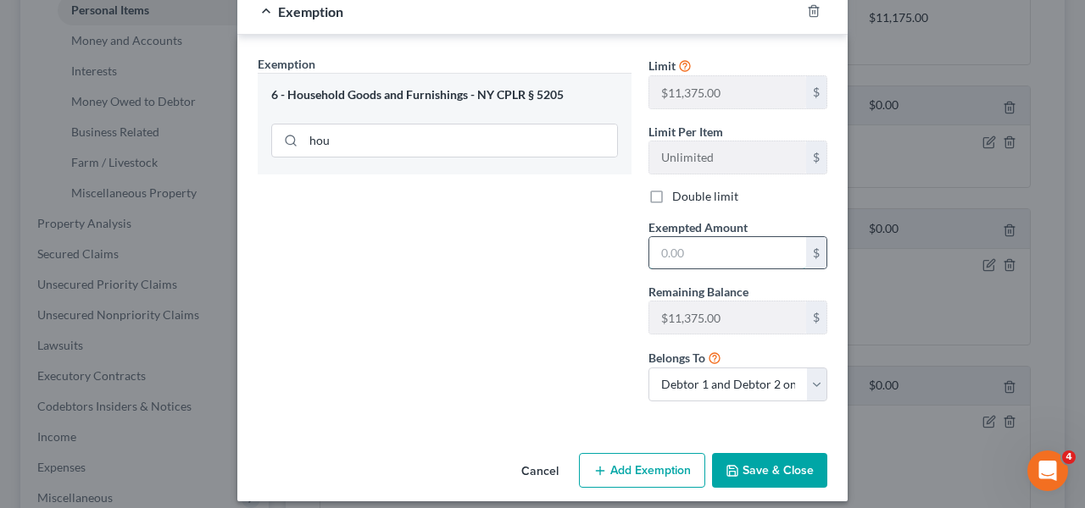
click at [725, 255] on input "text" at bounding box center [727, 253] width 157 height 32
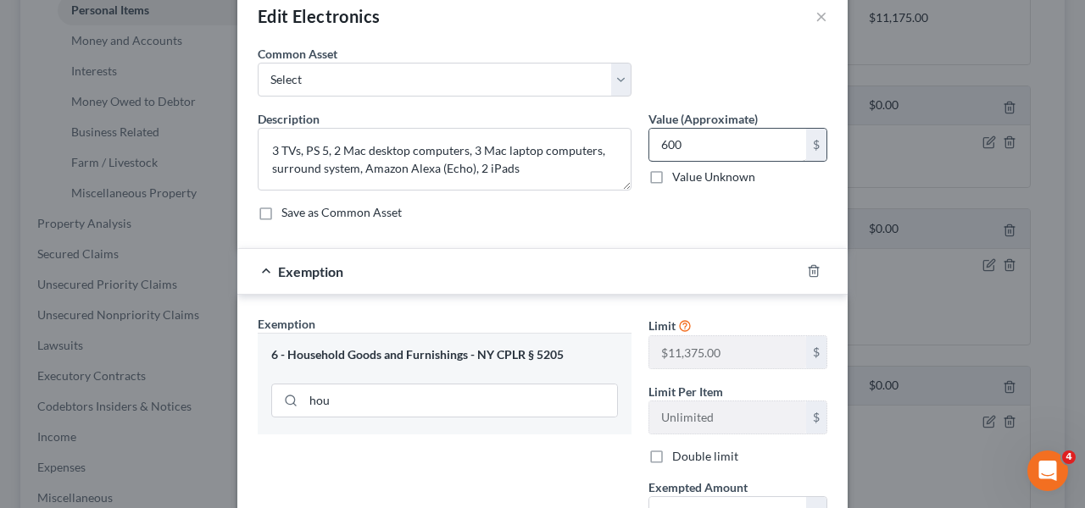
scroll to position [30, 0]
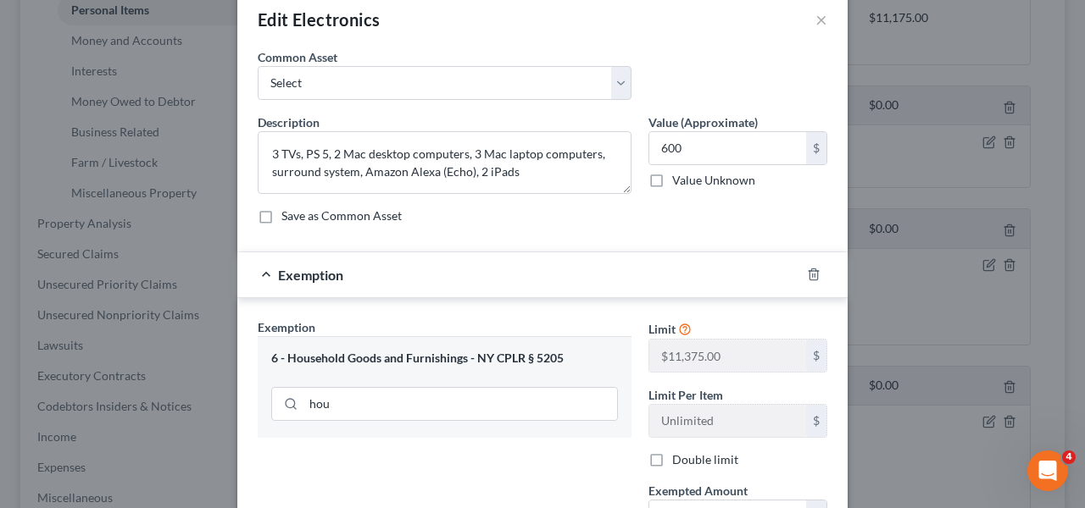
click at [669, 165] on div "600 $ Value Unknown" at bounding box center [737, 160] width 179 height 58
click at [672, 155] on input "600" at bounding box center [727, 148] width 157 height 32
type input "700"
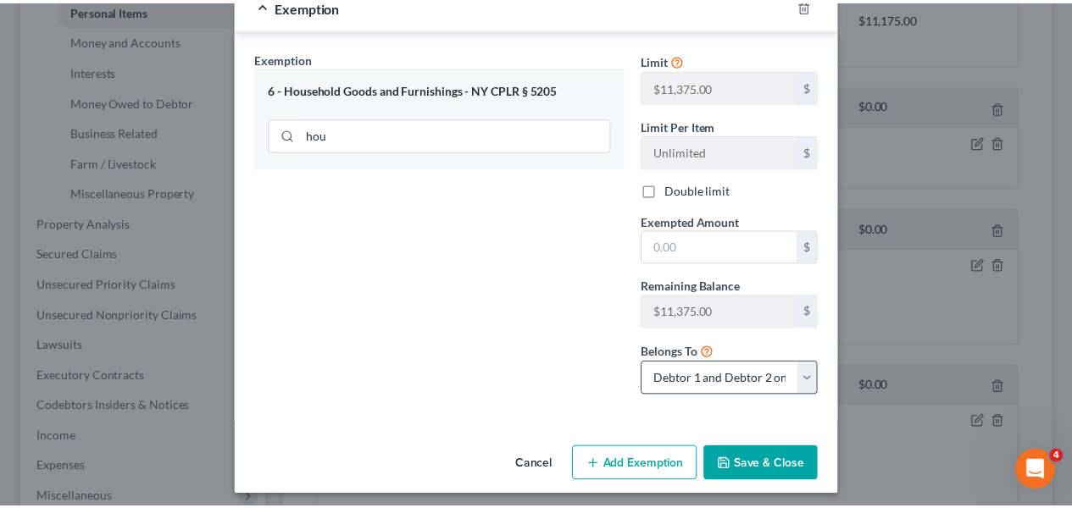
scroll to position [307, 0]
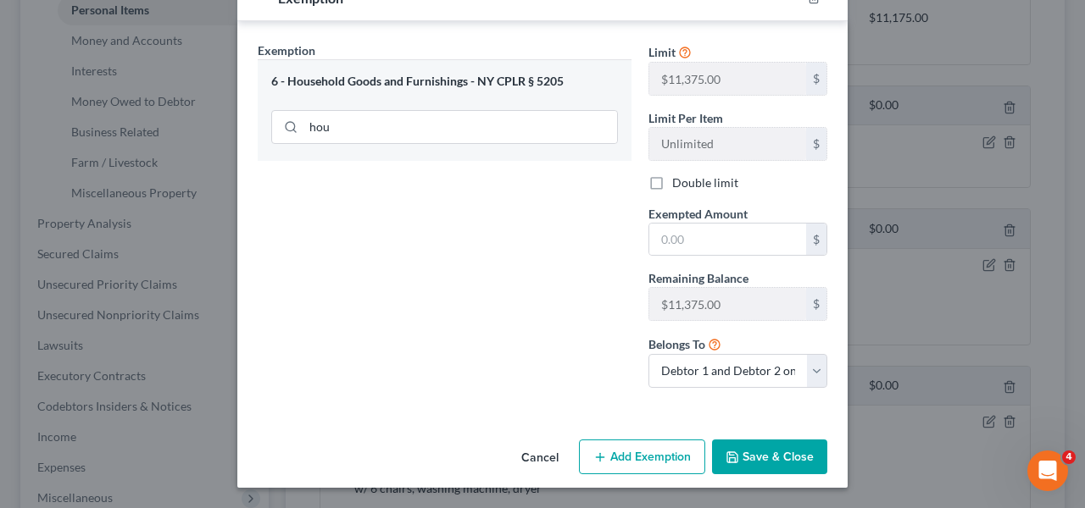
click at [686, 257] on div "Limit $11,375.00 $ Limit Per Item Unlimited $ Double limit Exempted Amount * $ …" at bounding box center [738, 222] width 196 height 360
click at [689, 247] on input "text" at bounding box center [727, 240] width 157 height 32
type input "700"
click at [739, 448] on button "Save & Close" at bounding box center [769, 458] width 115 height 36
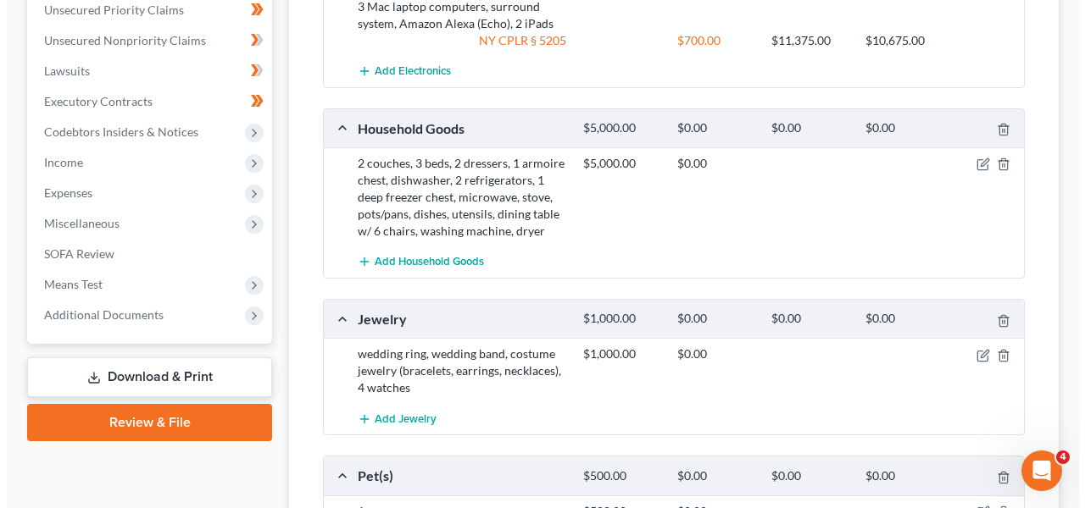
scroll to position [725, 0]
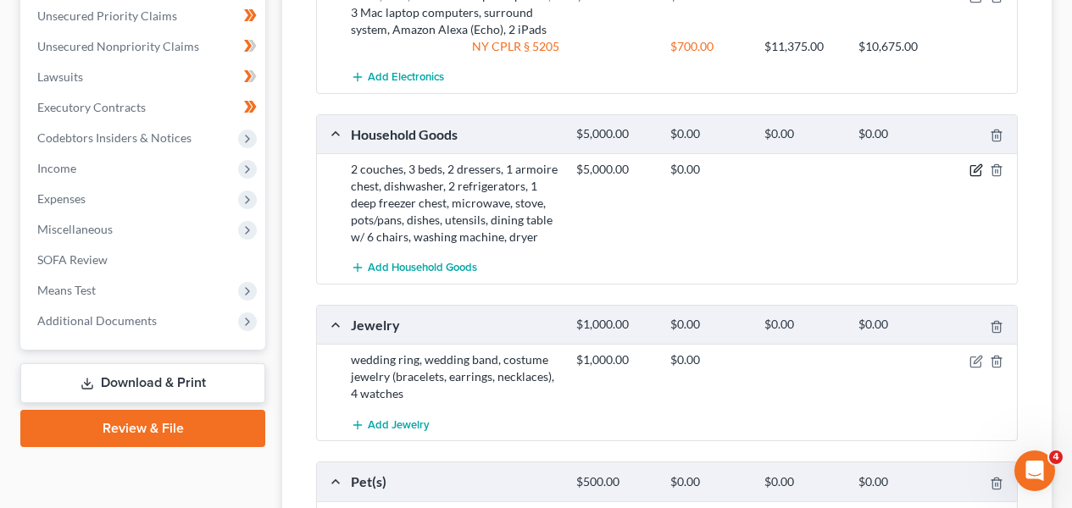
click at [974, 167] on icon "button" at bounding box center [976, 171] width 14 height 14
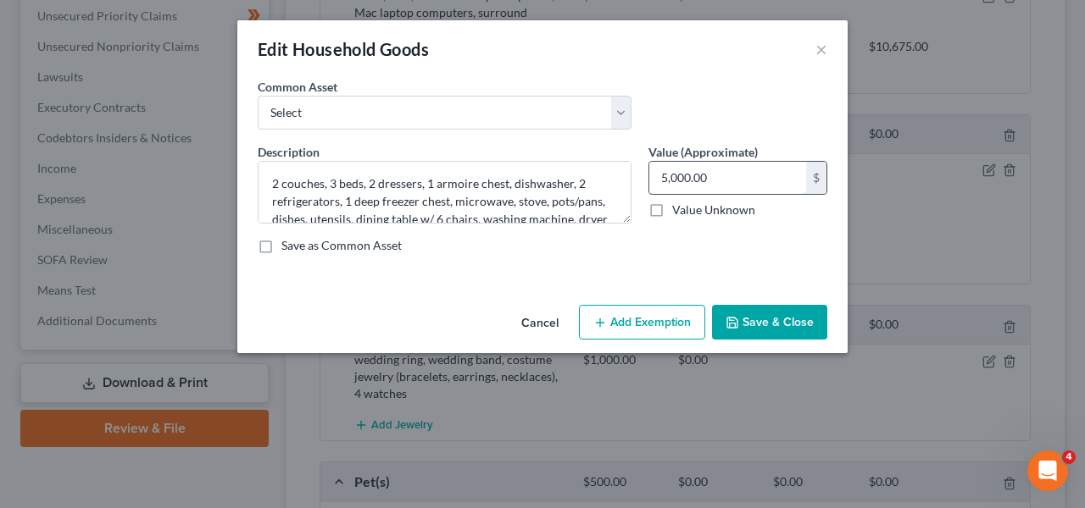
click at [729, 162] on input "5,000.00" at bounding box center [727, 178] width 157 height 32
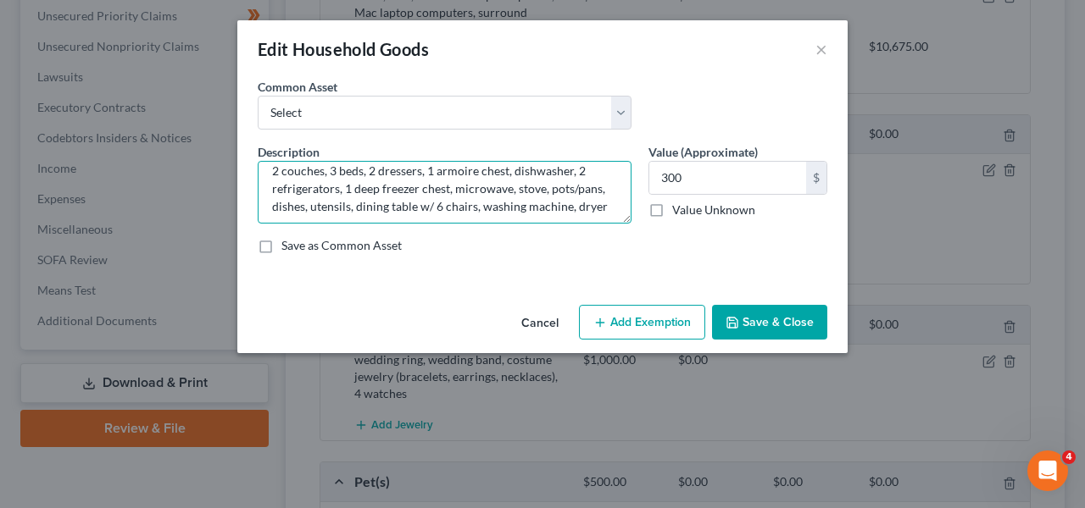
scroll to position [0, 0]
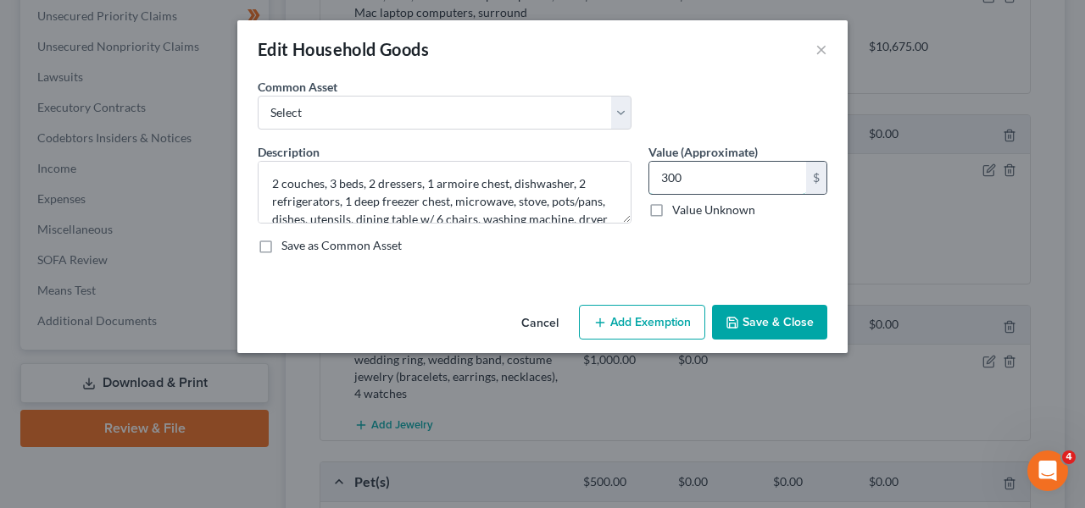
click at [667, 186] on input "300" at bounding box center [727, 178] width 157 height 32
type input "400"
click at [688, 309] on button "Add Exemption" at bounding box center [642, 323] width 126 height 36
select select "2"
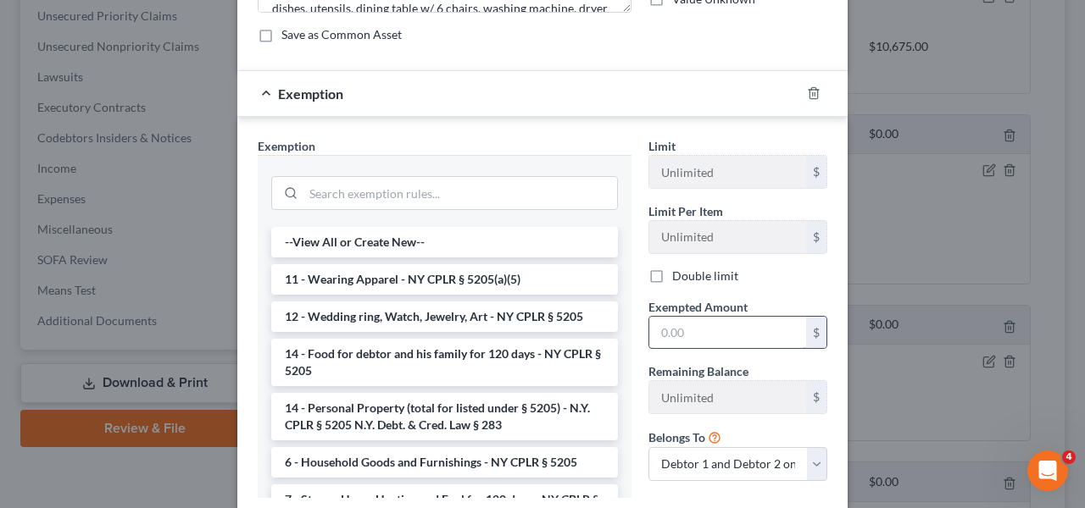
scroll to position [211, 0]
click at [427, 465] on li "6 - Household Goods and Furnishings - NY CPLR § 5205" at bounding box center [444, 462] width 347 height 31
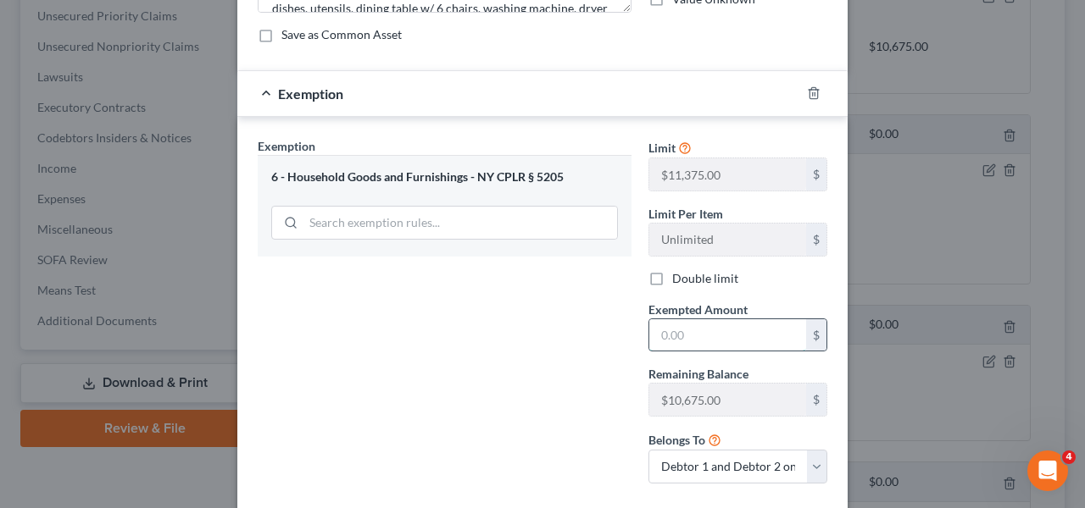
click at [696, 329] on input "text" at bounding box center [727, 335] width 157 height 32
type input "400"
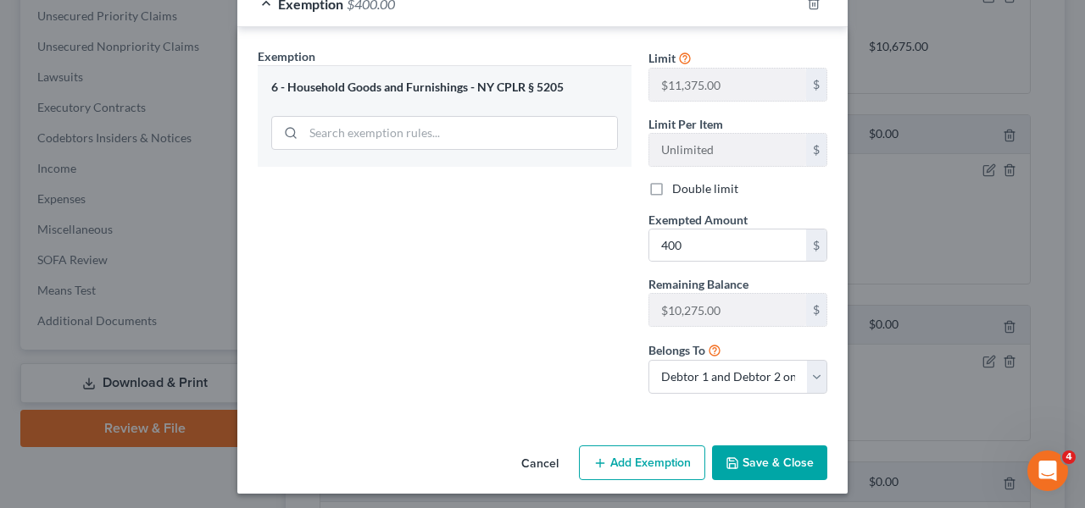
scroll to position [307, 0]
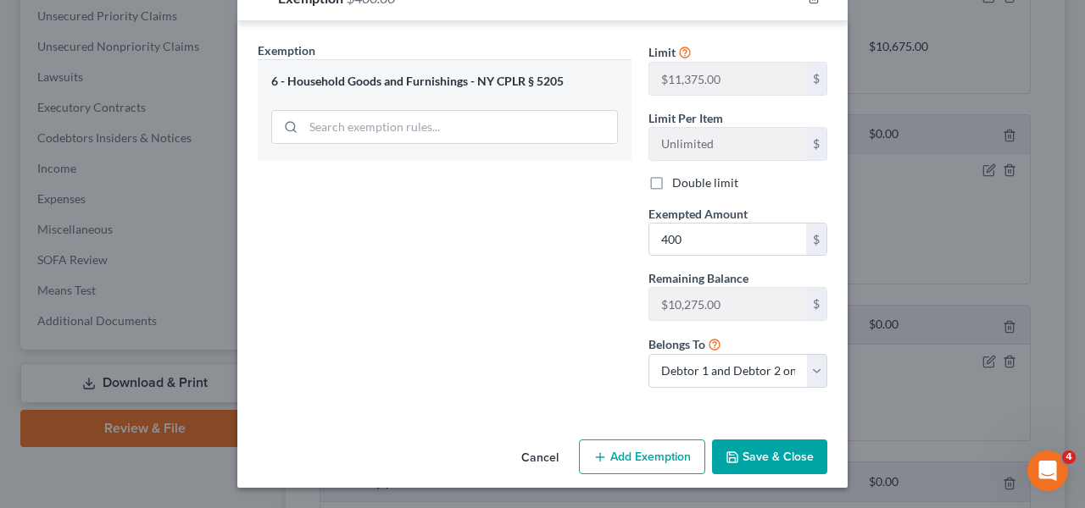
click at [785, 469] on button "Save & Close" at bounding box center [769, 458] width 115 height 36
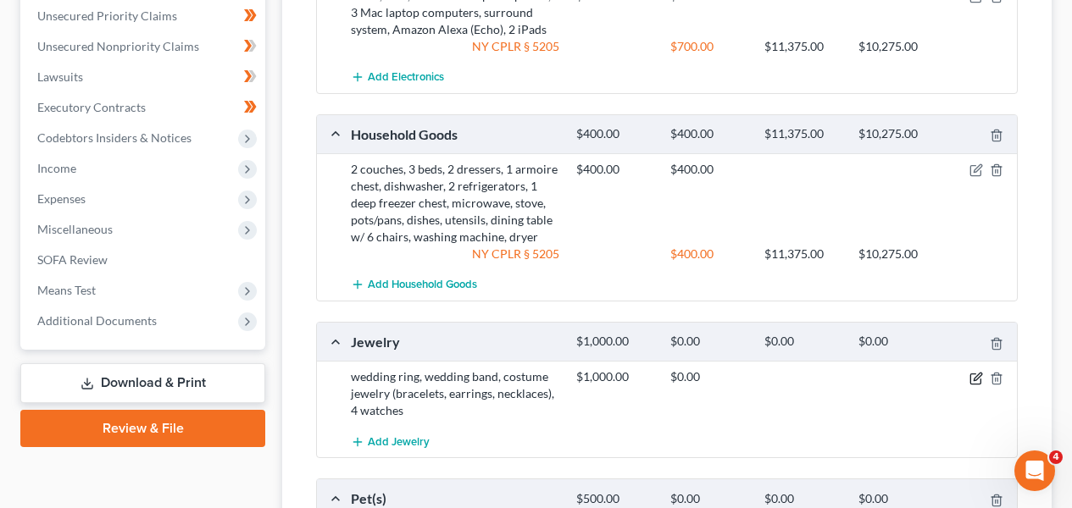
click at [972, 378] on icon "button" at bounding box center [976, 379] width 14 height 14
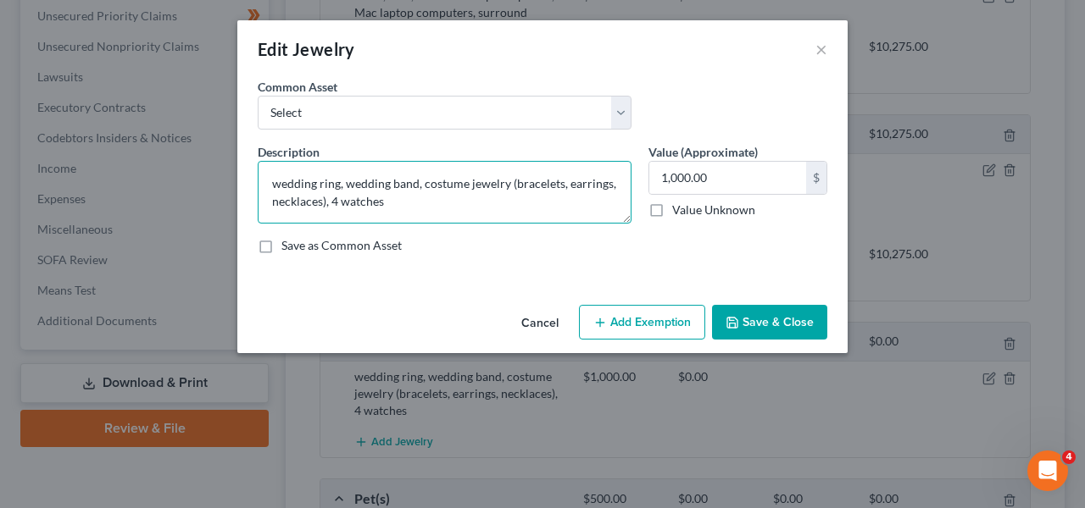
drag, startPoint x: 474, startPoint y: 213, endPoint x: 418, endPoint y: 188, distance: 61.1
click at [418, 188] on textarea "wedding ring, wedding band, costume jewelry (bracelets, earrings, necklaces), 4…" at bounding box center [445, 192] width 374 height 63
type textarea "wedding ring, wedding band"
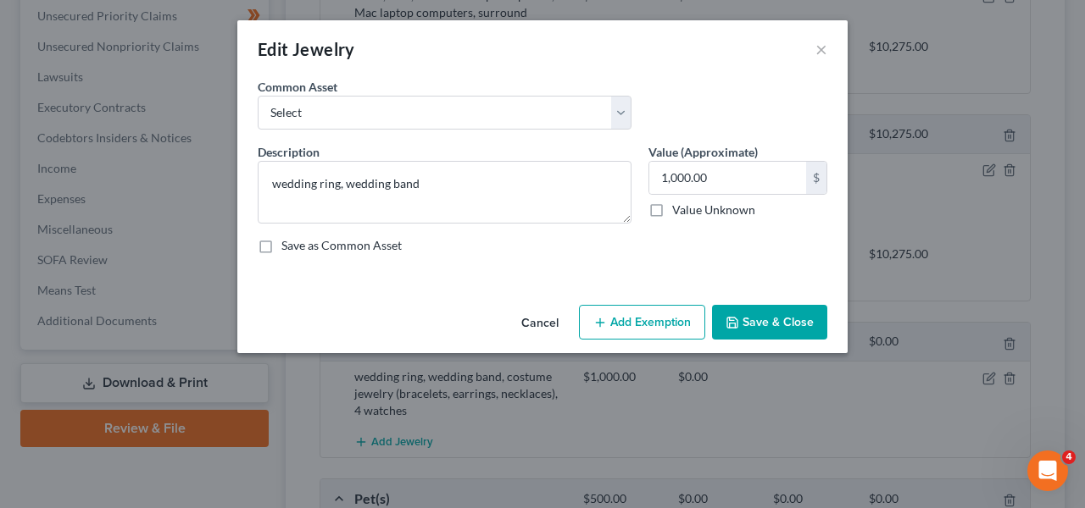
click at [699, 325] on button "Add Exemption" at bounding box center [642, 323] width 126 height 36
select select "2"
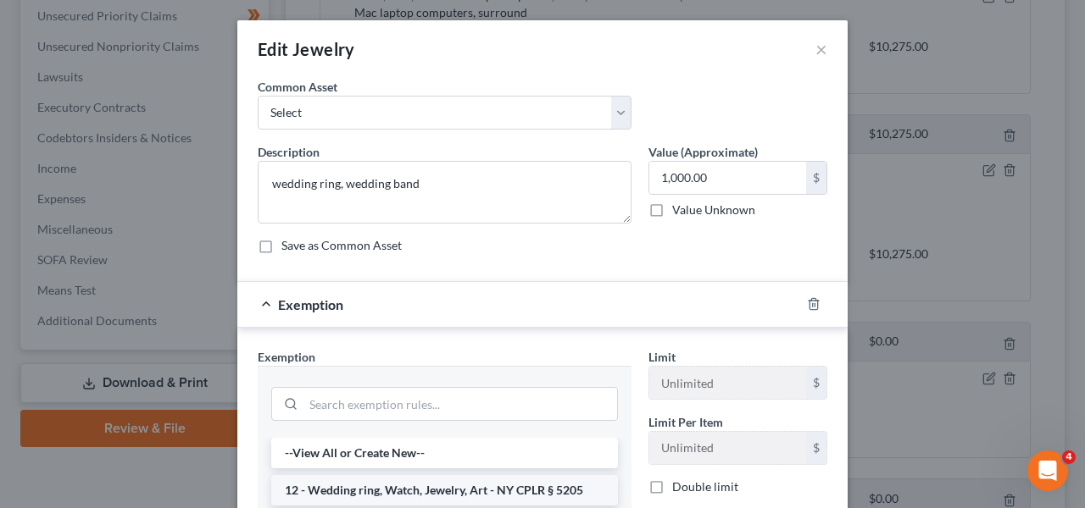
click at [473, 483] on li "12 - Wedding ring, Watch, Jewelry, Art - NY CPLR § 5205" at bounding box center [444, 490] width 347 height 31
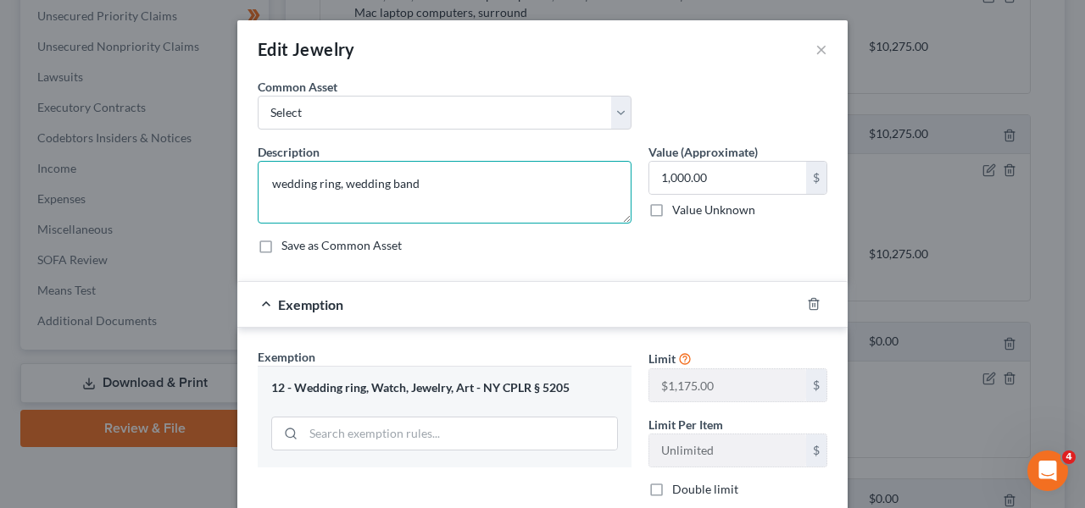
click at [433, 197] on textarea "wedding ring, wedding band" at bounding box center [445, 192] width 374 height 63
type textarea "wedding ring, wedding band, watches"
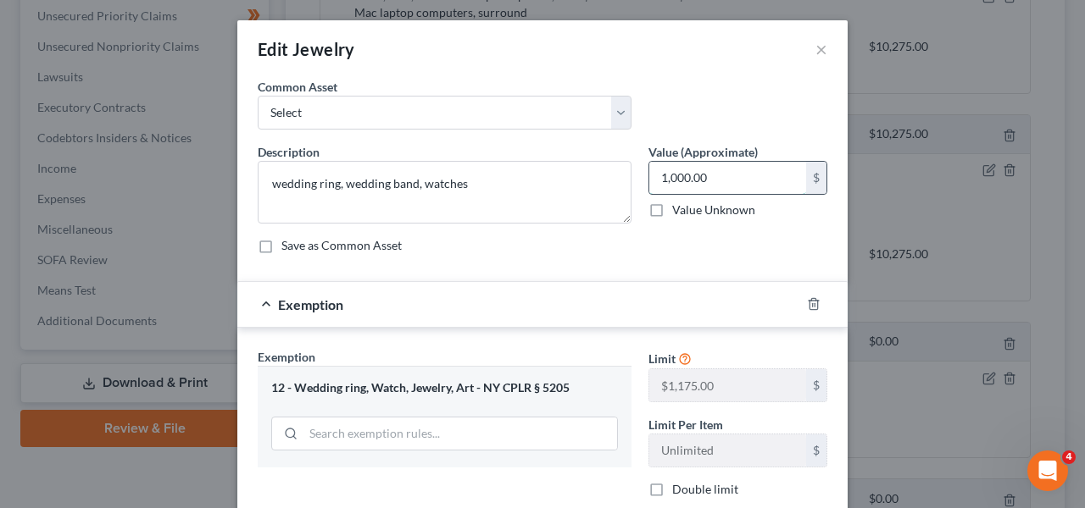
click at [753, 174] on input "1,000.00" at bounding box center [727, 178] width 157 height 32
type input "200"
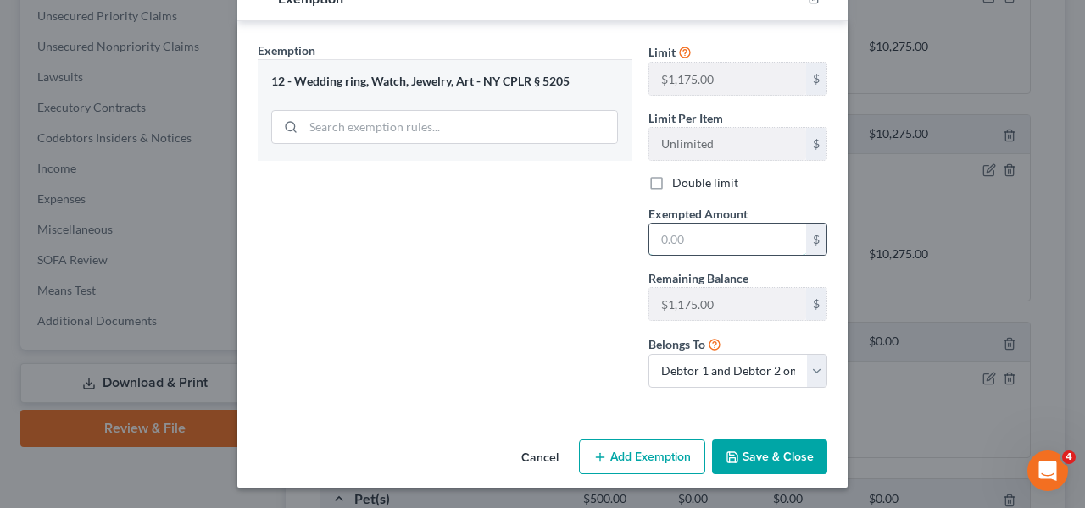
click at [664, 240] on input "text" at bounding box center [727, 240] width 157 height 32
type input "200"
click at [727, 445] on button "Save & Close" at bounding box center [769, 458] width 115 height 36
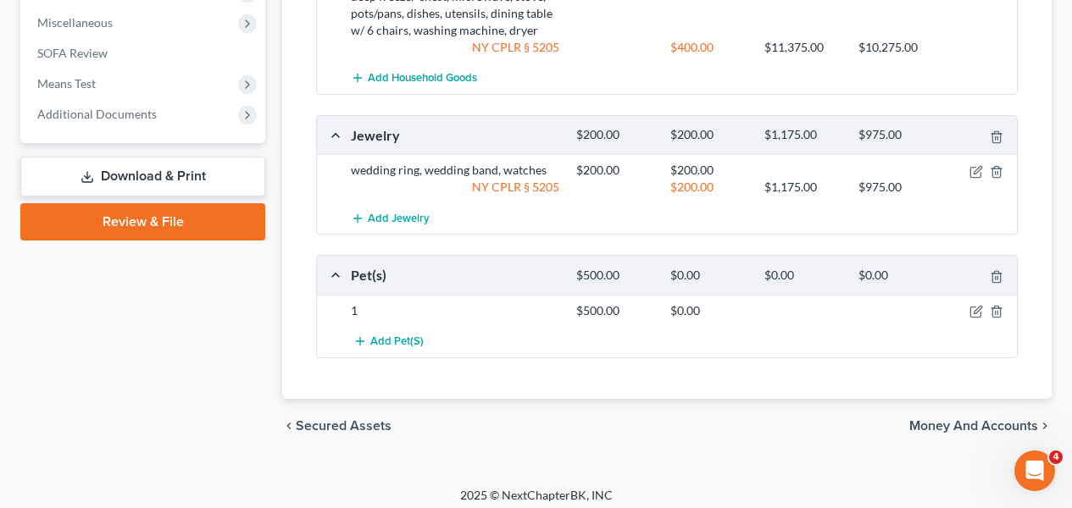
scroll to position [930, 0]
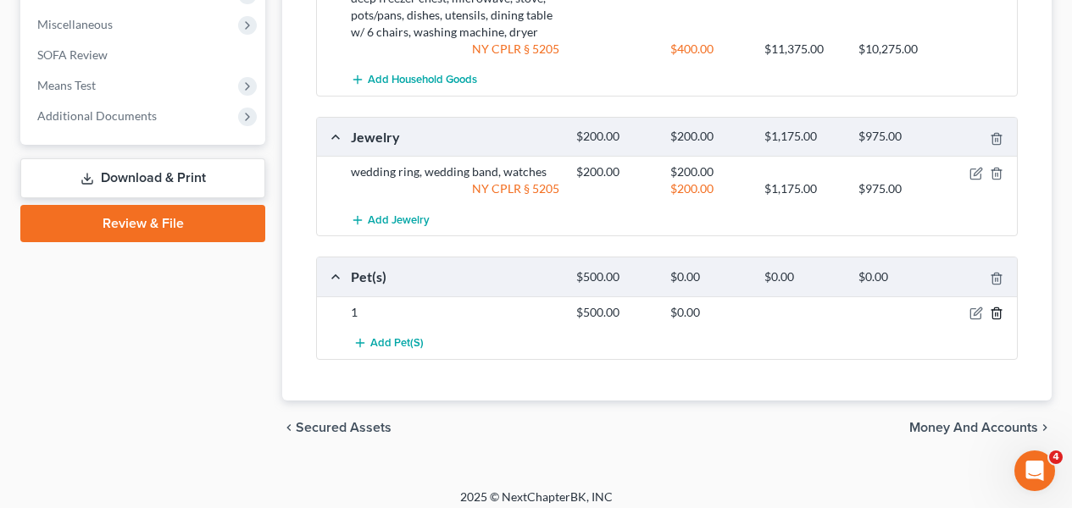
click at [991, 314] on icon "button" at bounding box center [997, 314] width 14 height 14
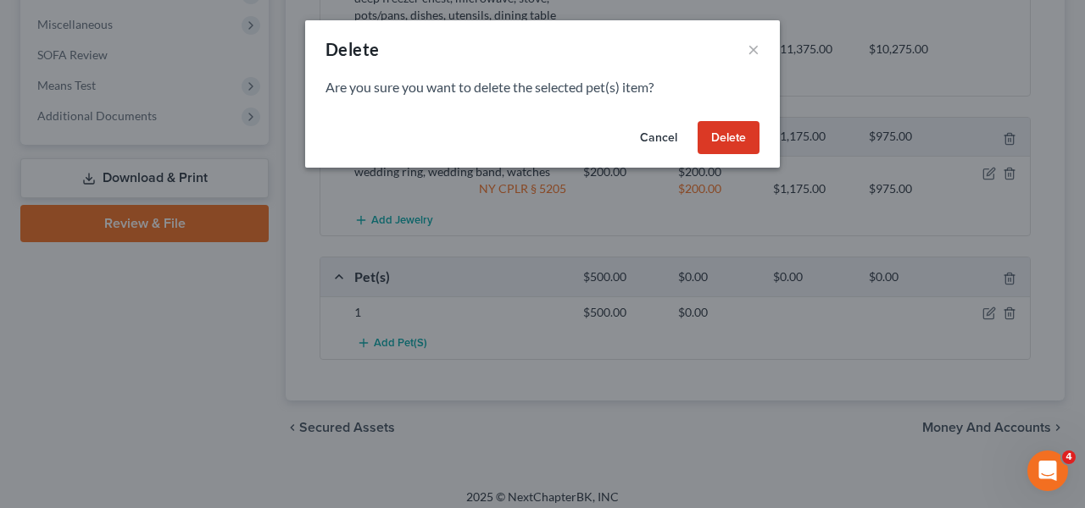
click at [644, 122] on button "Cancel" at bounding box center [658, 138] width 64 height 34
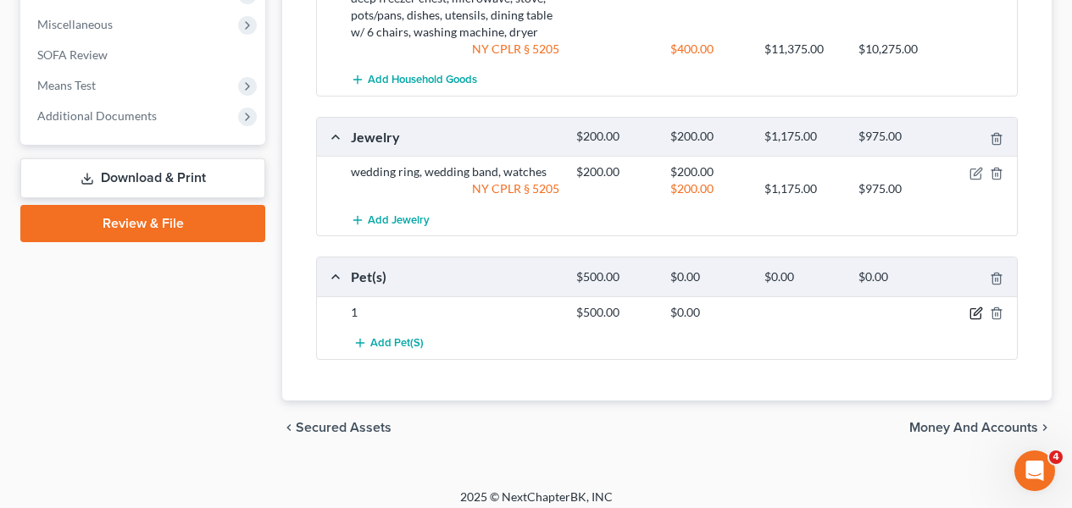
click at [977, 312] on icon "button" at bounding box center [978, 312] width 8 height 8
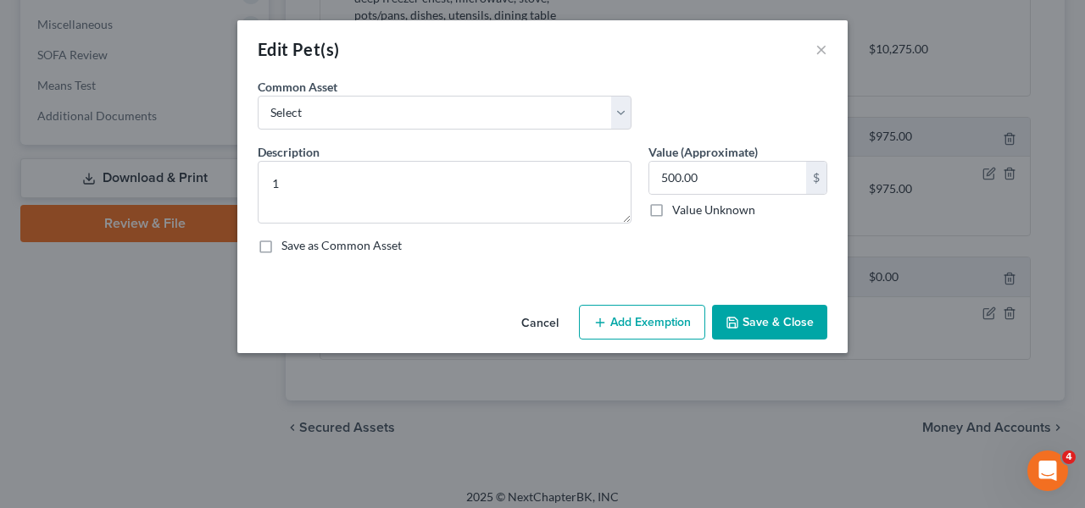
click at [682, 308] on button "Add Exemption" at bounding box center [642, 323] width 126 height 36
select select "2"
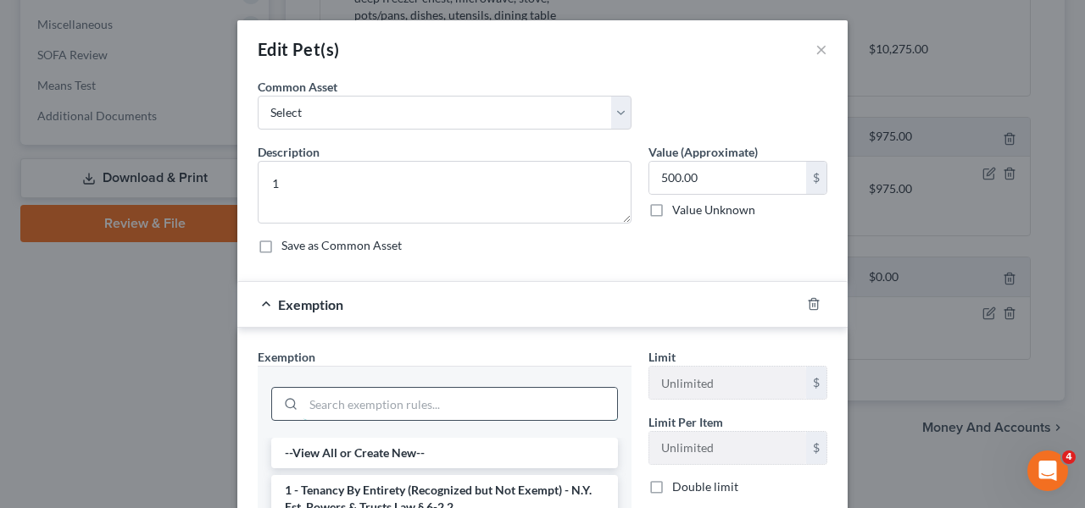
click at [527, 399] on input "search" at bounding box center [460, 404] width 314 height 32
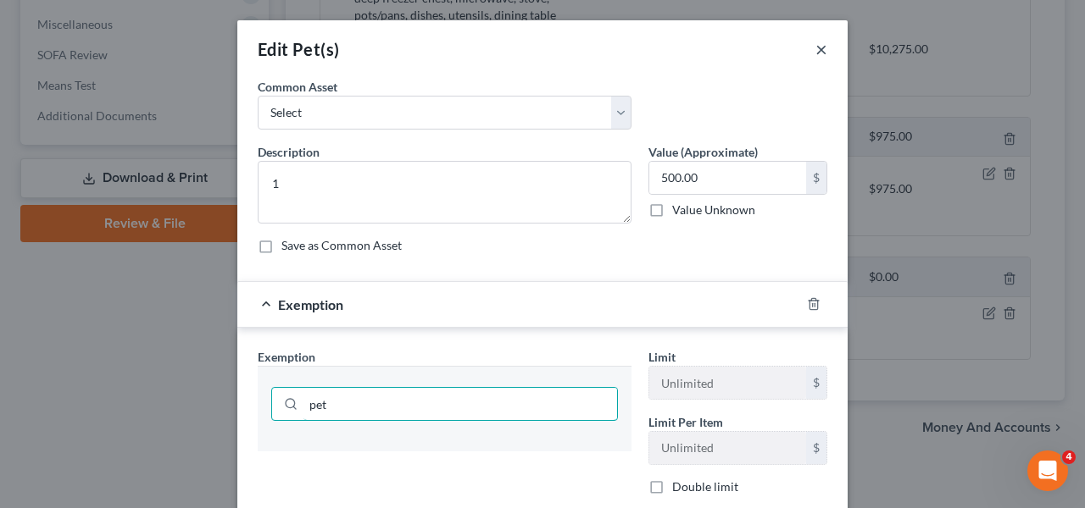
type input "pet"
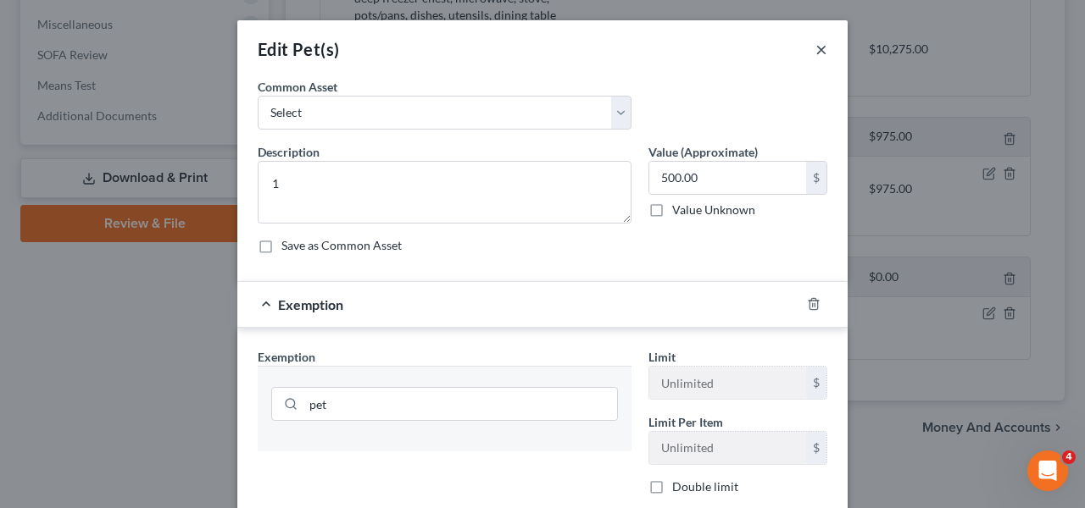
click at [815, 47] on button "×" at bounding box center [821, 49] width 12 height 20
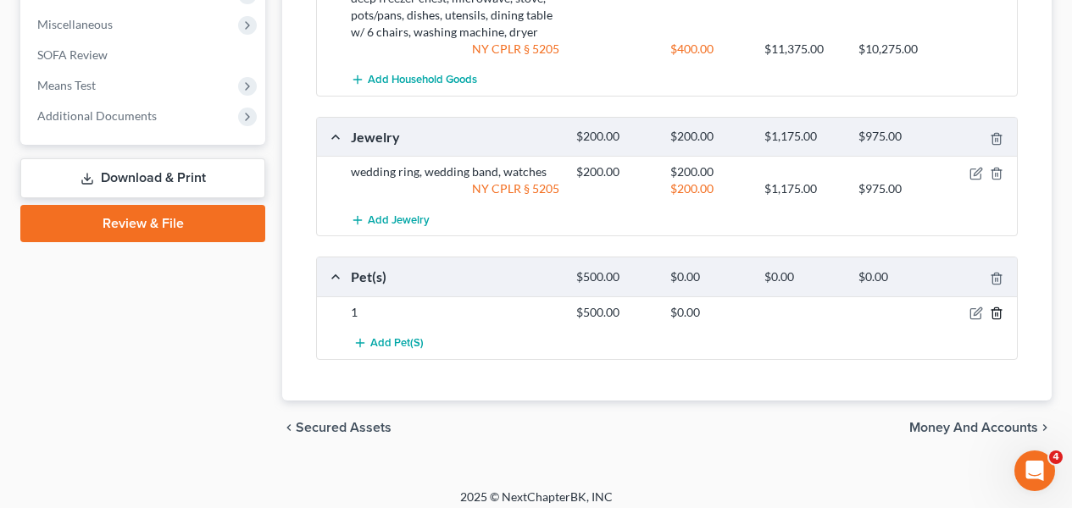
click at [997, 314] on icon "button" at bounding box center [997, 314] width 14 height 14
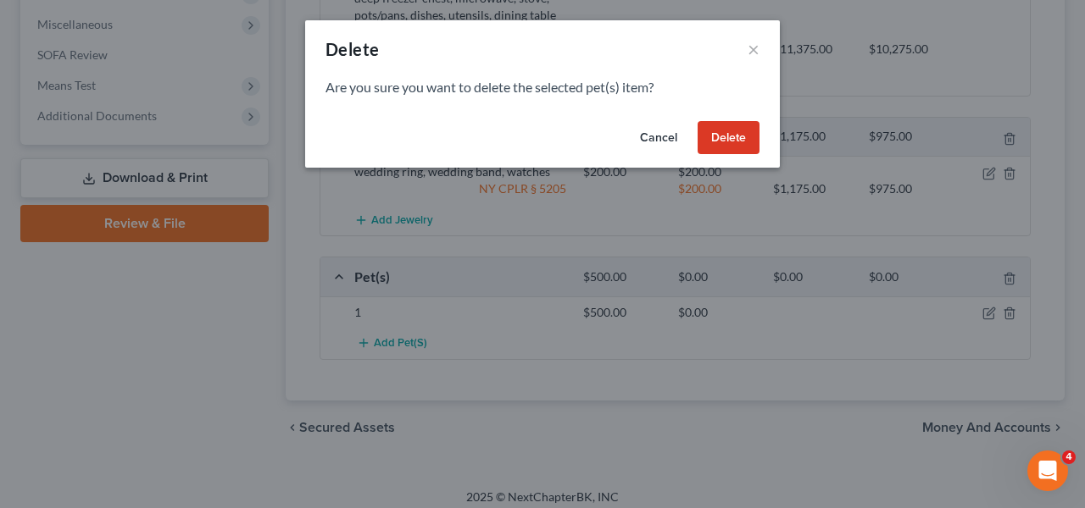
drag, startPoint x: 740, startPoint y: 140, endPoint x: 625, endPoint y: 148, distance: 114.7
click at [625, 148] on div "Cancel Delete" at bounding box center [542, 141] width 475 height 54
click at [635, 143] on button "Cancel" at bounding box center [658, 138] width 64 height 34
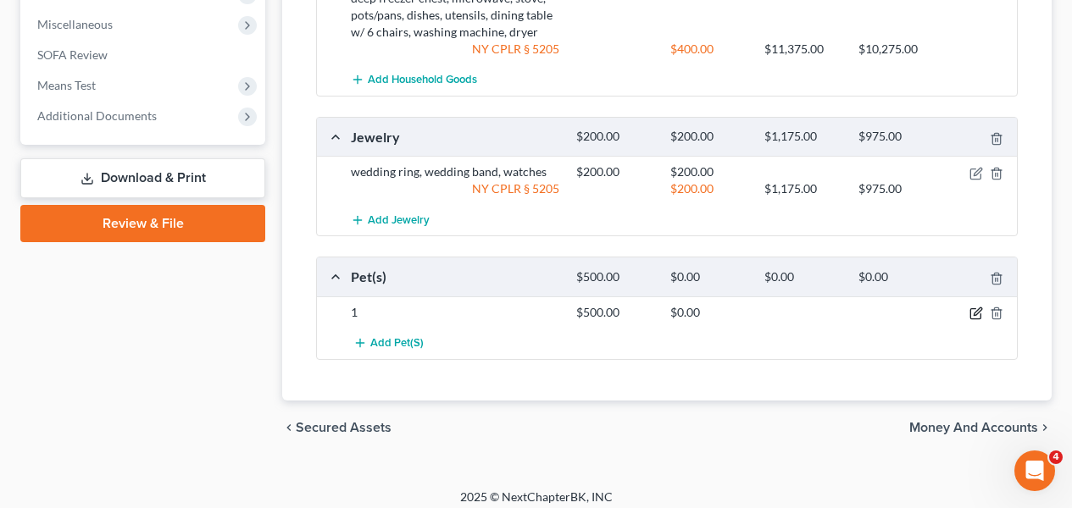
click at [972, 315] on icon "button" at bounding box center [976, 314] width 14 height 14
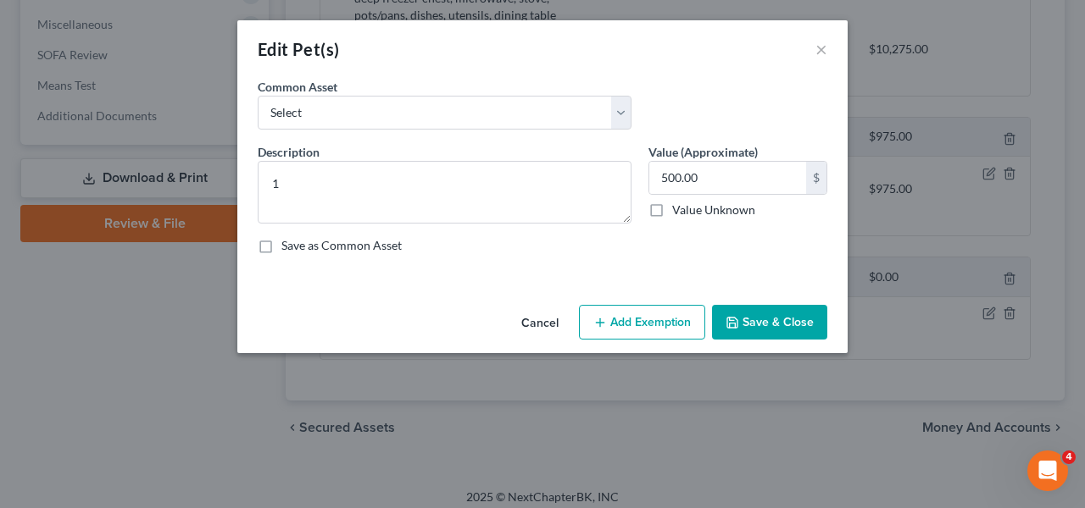
click at [547, 317] on button "Cancel" at bounding box center [540, 324] width 64 height 34
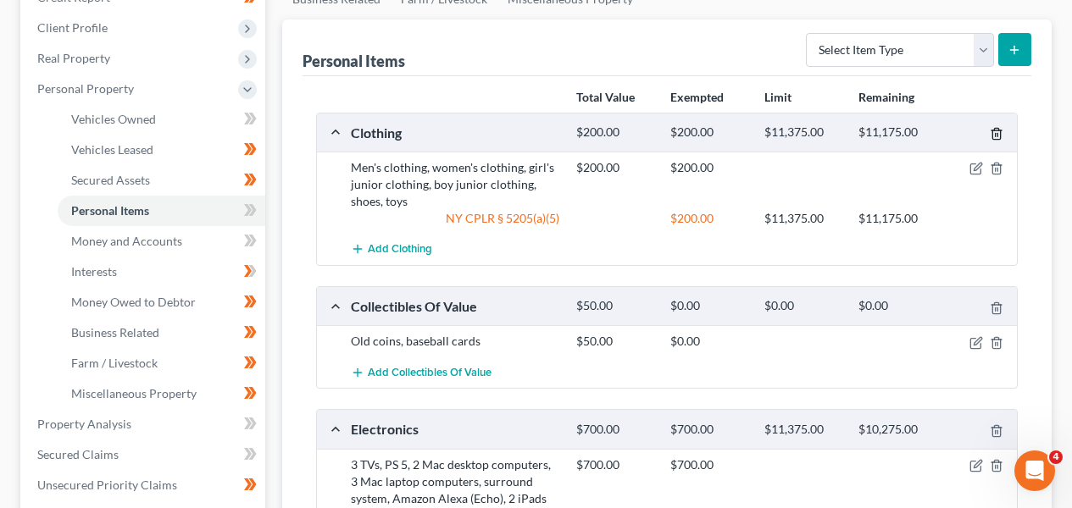
scroll to position [257, 0]
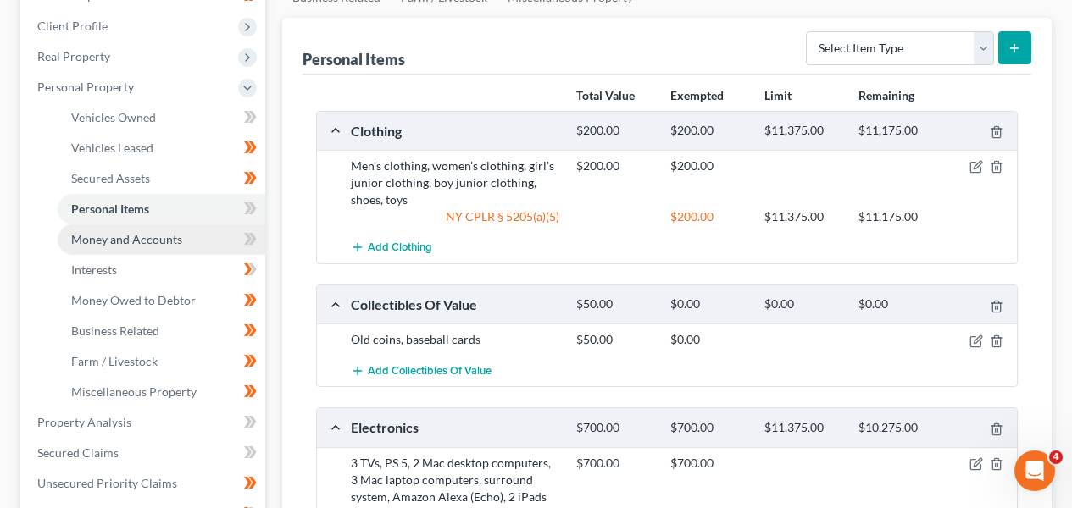
click at [198, 236] on link "Money and Accounts" at bounding box center [162, 240] width 208 height 31
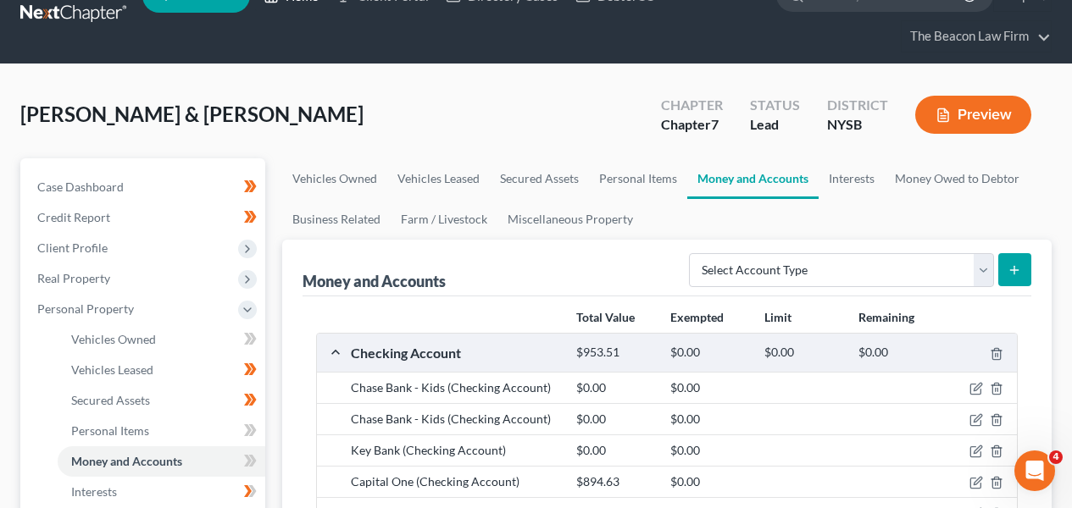
scroll to position [32, 0]
